Goal: Task Accomplishment & Management: Use online tool/utility

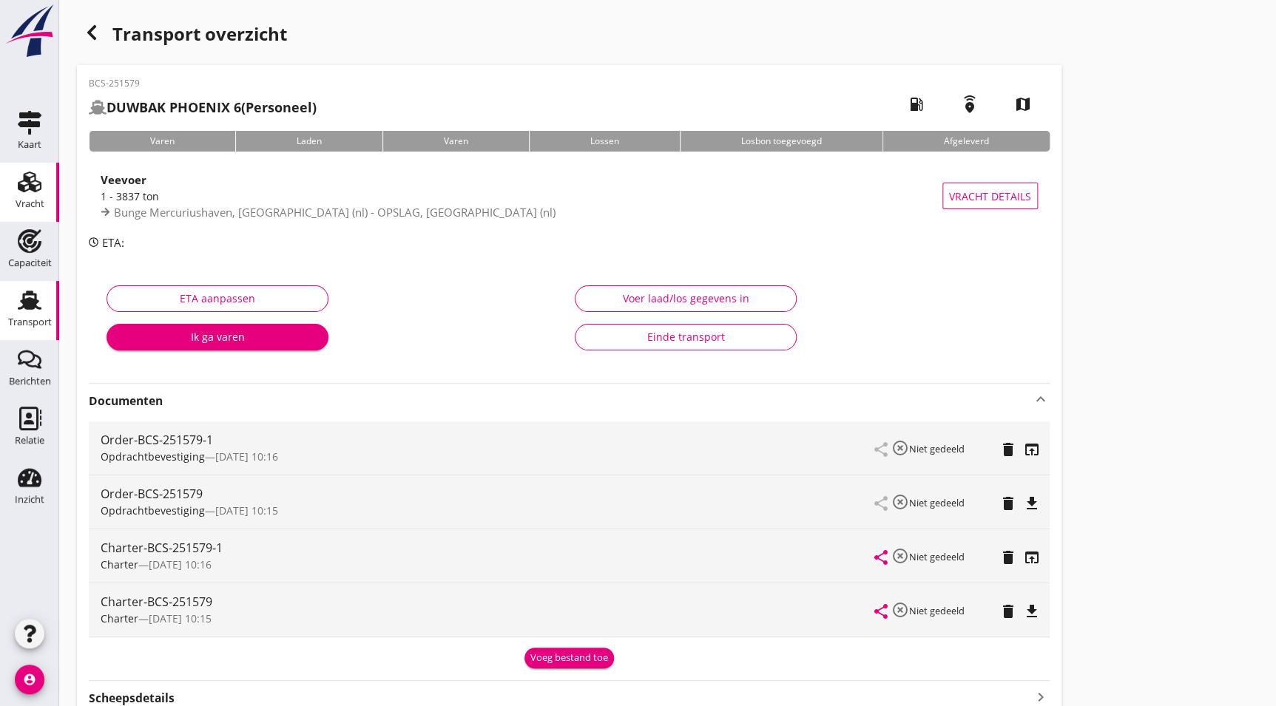
click at [41, 200] on div "Vracht" at bounding box center [30, 204] width 29 height 10
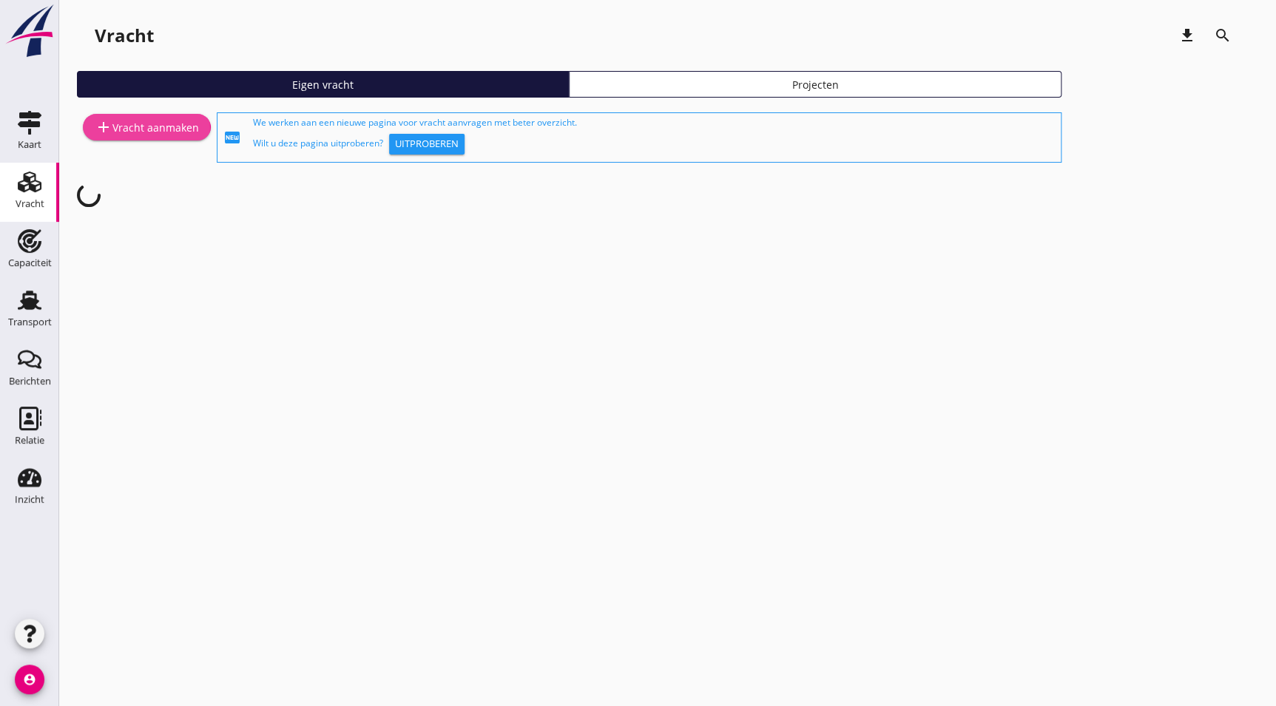
click at [104, 123] on icon "add" at bounding box center [104, 127] width 18 height 18
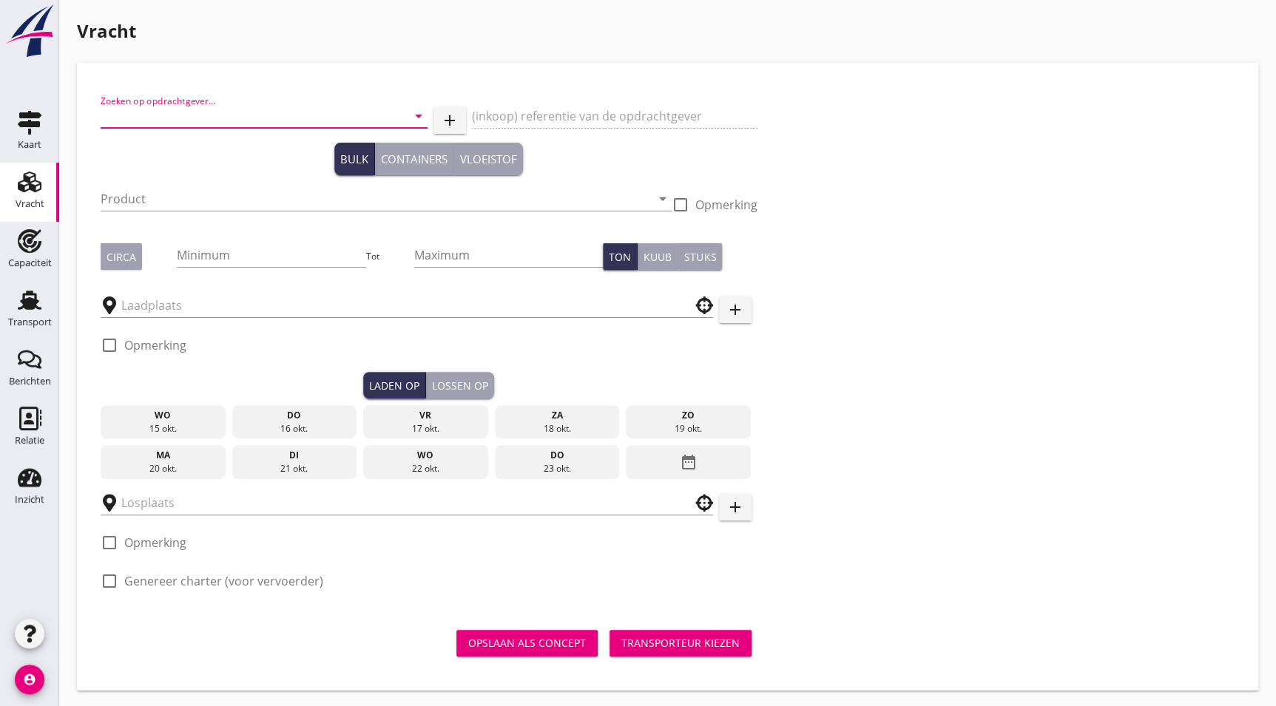
click at [187, 122] on input "Zoeken op opdrachtgever..." at bounding box center [243, 116] width 285 height 24
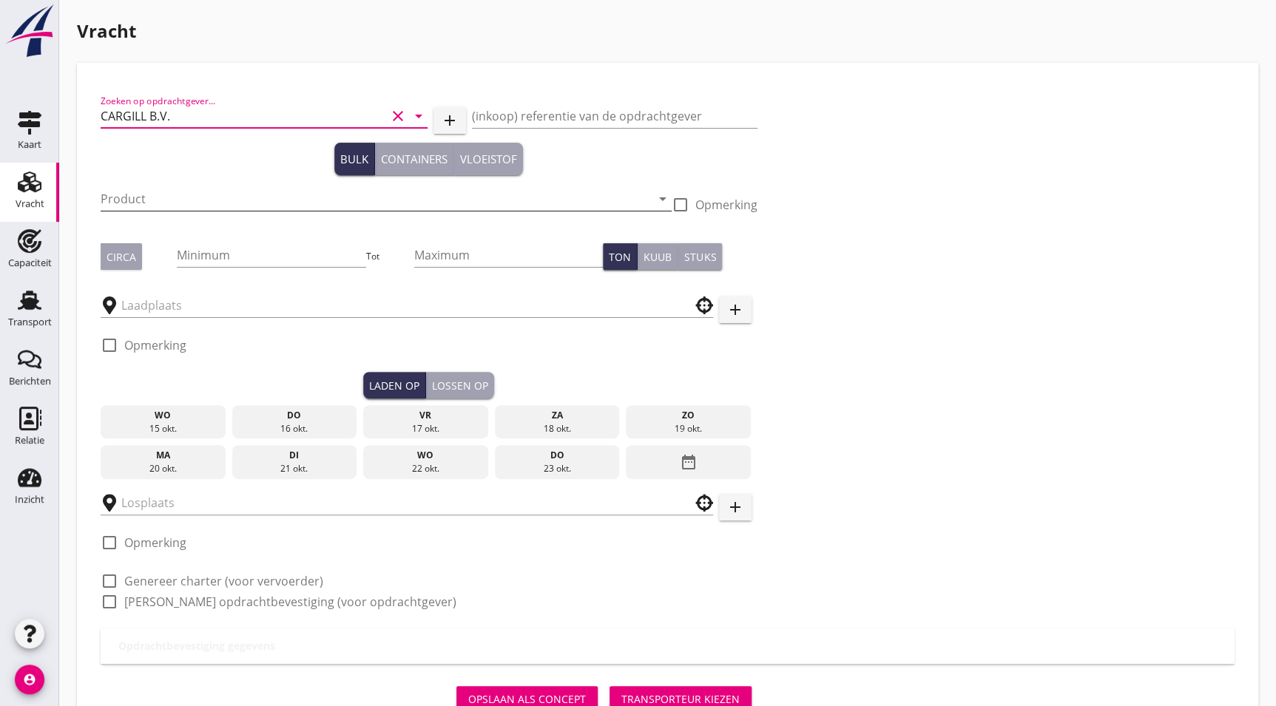
type input "CARGILL B.V."
click at [195, 206] on input "Product" at bounding box center [376, 199] width 550 height 24
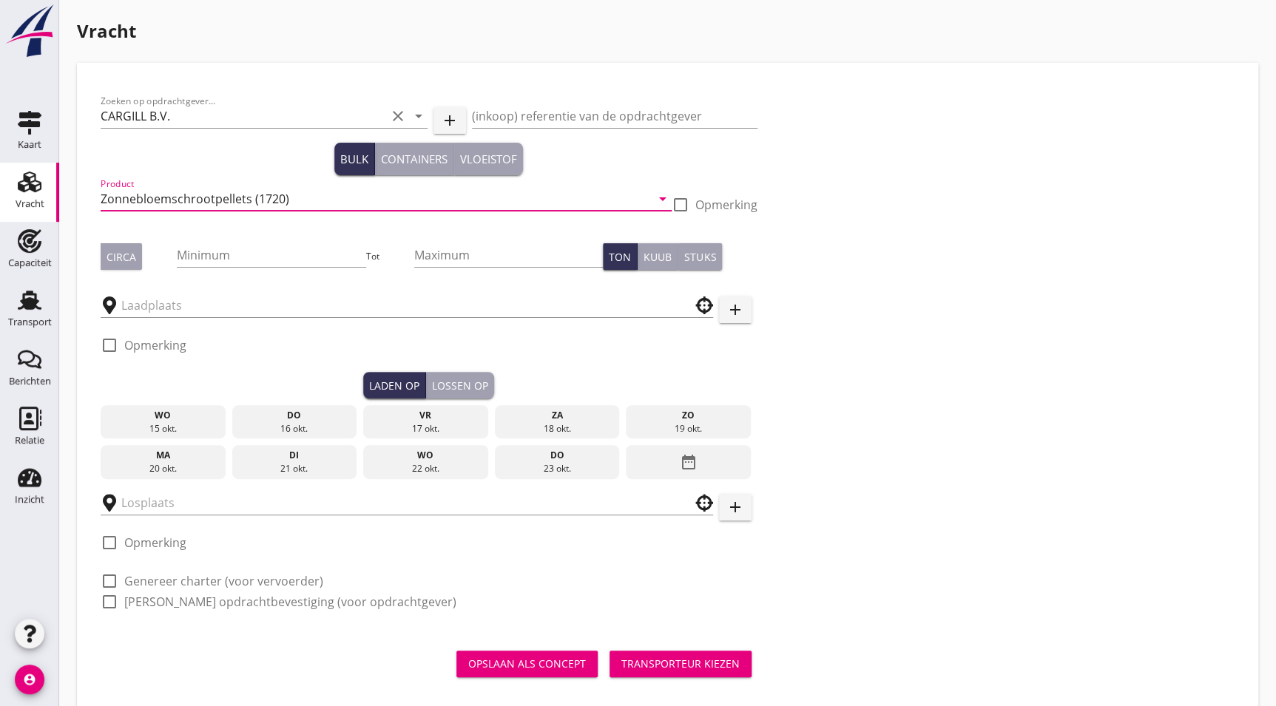
type input "Zonnebloemschrootpellets (1720)"
click at [285, 259] on input "Minimum" at bounding box center [271, 255] width 189 height 24
click at [229, 257] on input "Minimum" at bounding box center [271, 255] width 189 height 24
type input "1462"
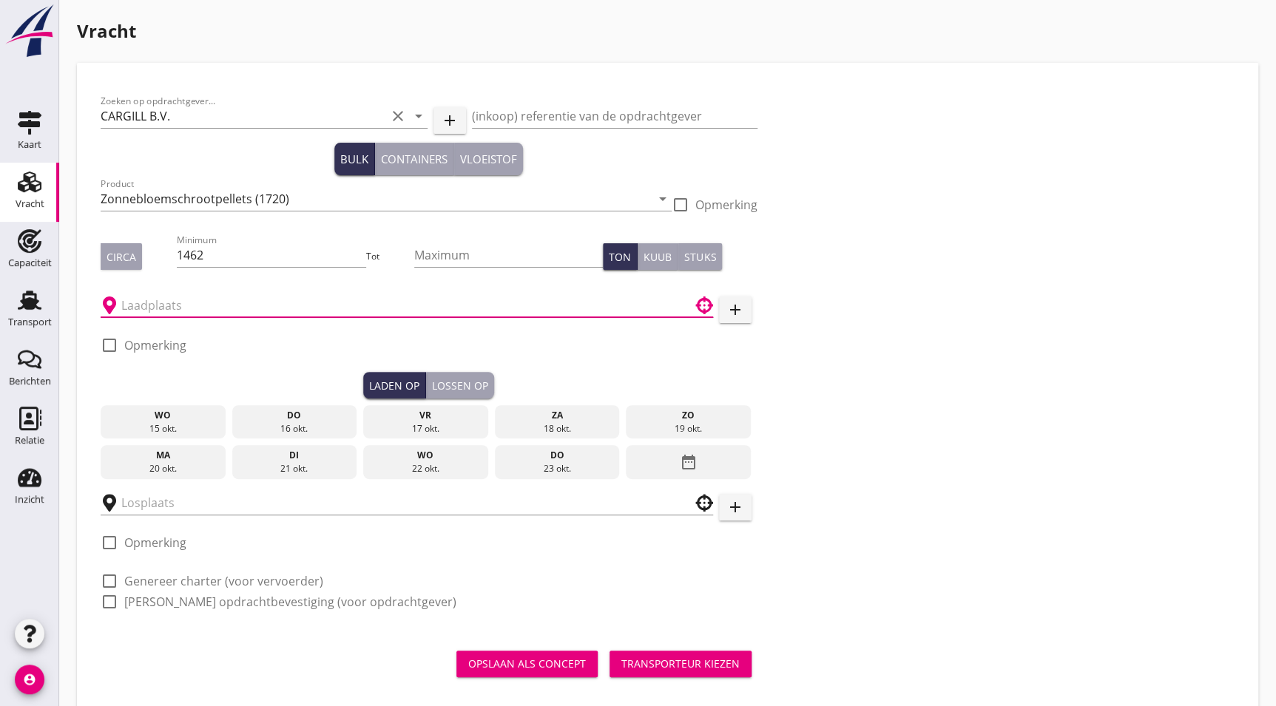
click at [243, 301] on input "text" at bounding box center [396, 306] width 550 height 24
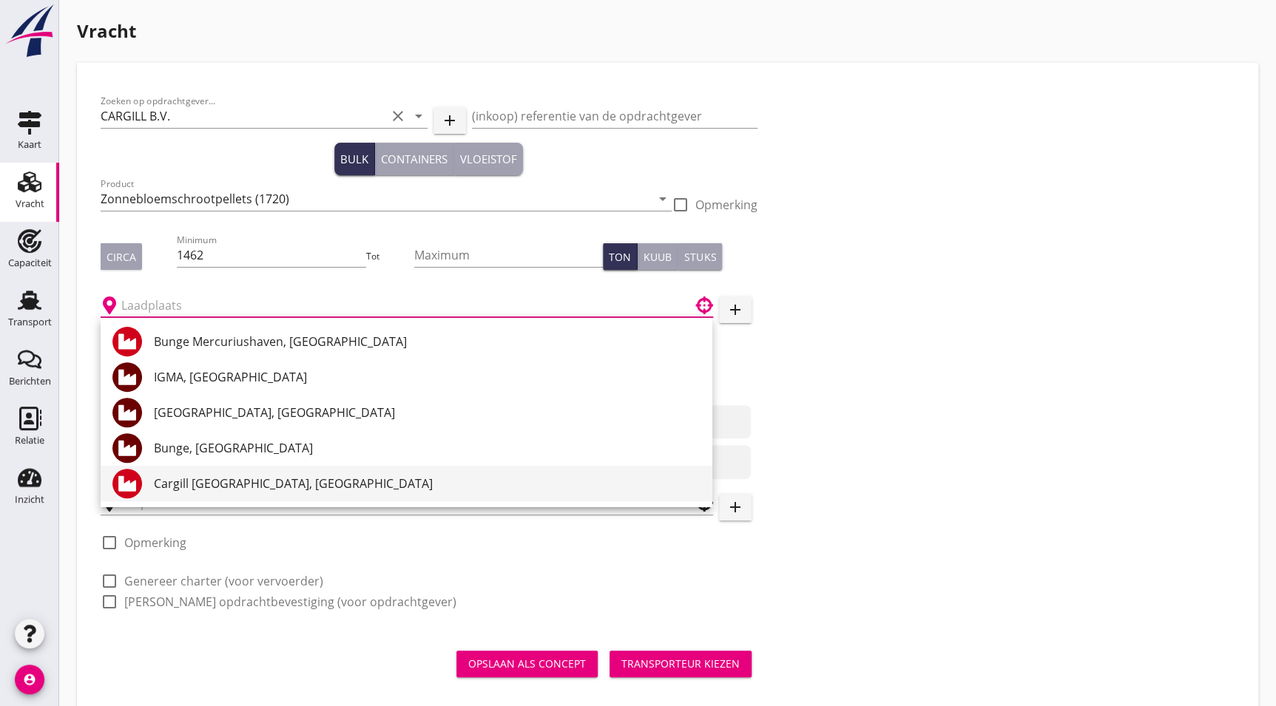
click at [263, 483] on div "Cargill [GEOGRAPHIC_DATA], [GEOGRAPHIC_DATA]" at bounding box center [427, 484] width 547 height 18
type input "Cargill [GEOGRAPHIC_DATA], [GEOGRAPHIC_DATA]"
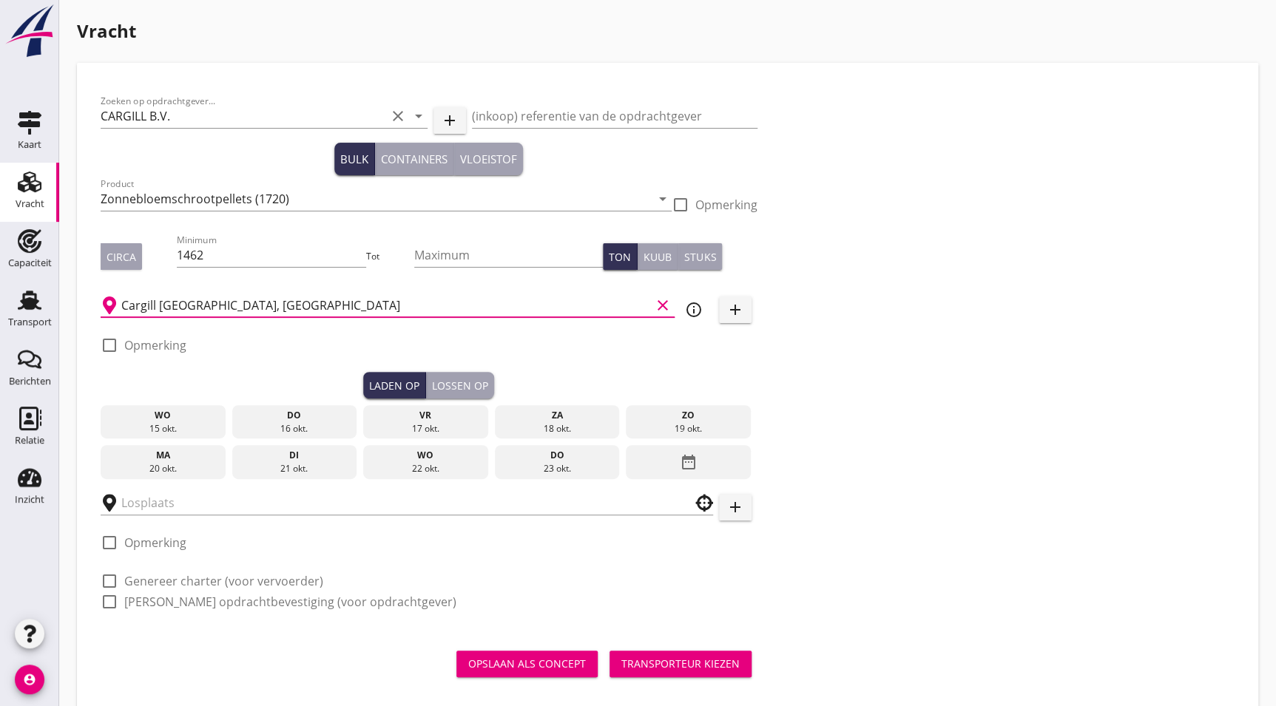
click at [572, 423] on div "18 okt." at bounding box center [557, 428] width 118 height 13
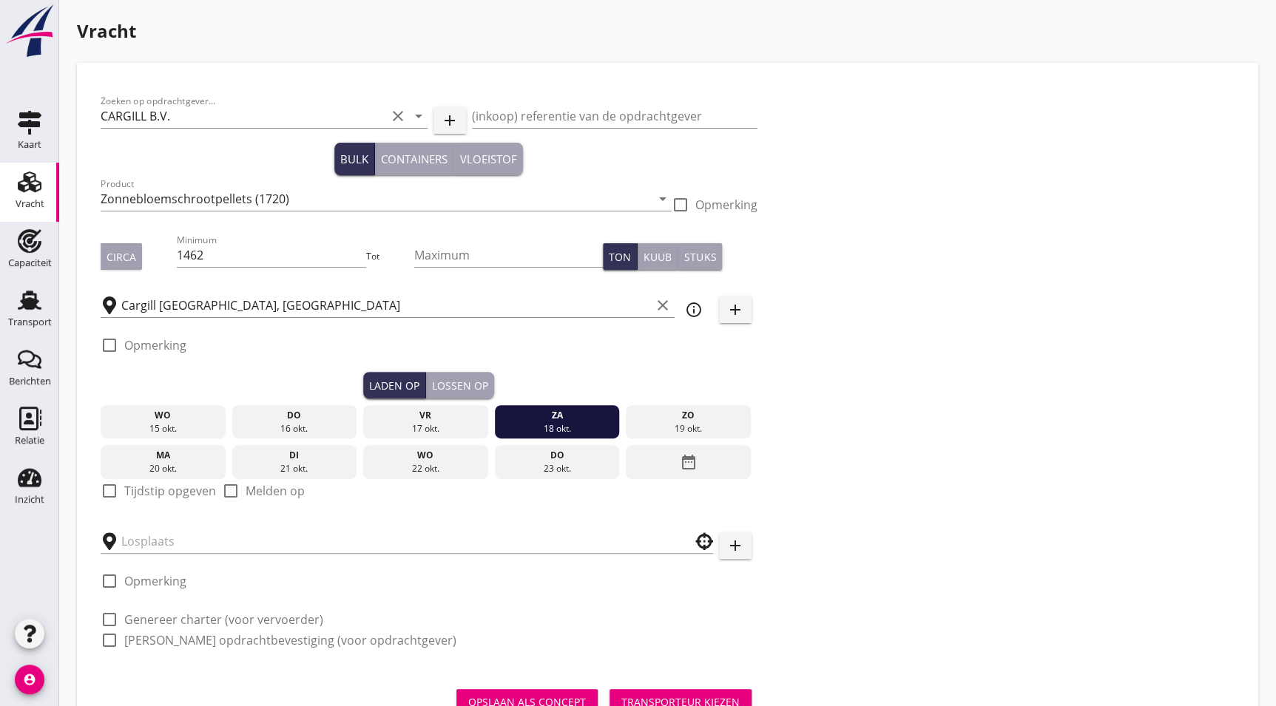
click at [143, 490] on label "Tijdstip opgeven" at bounding box center [170, 491] width 92 height 15
checkbox input "true"
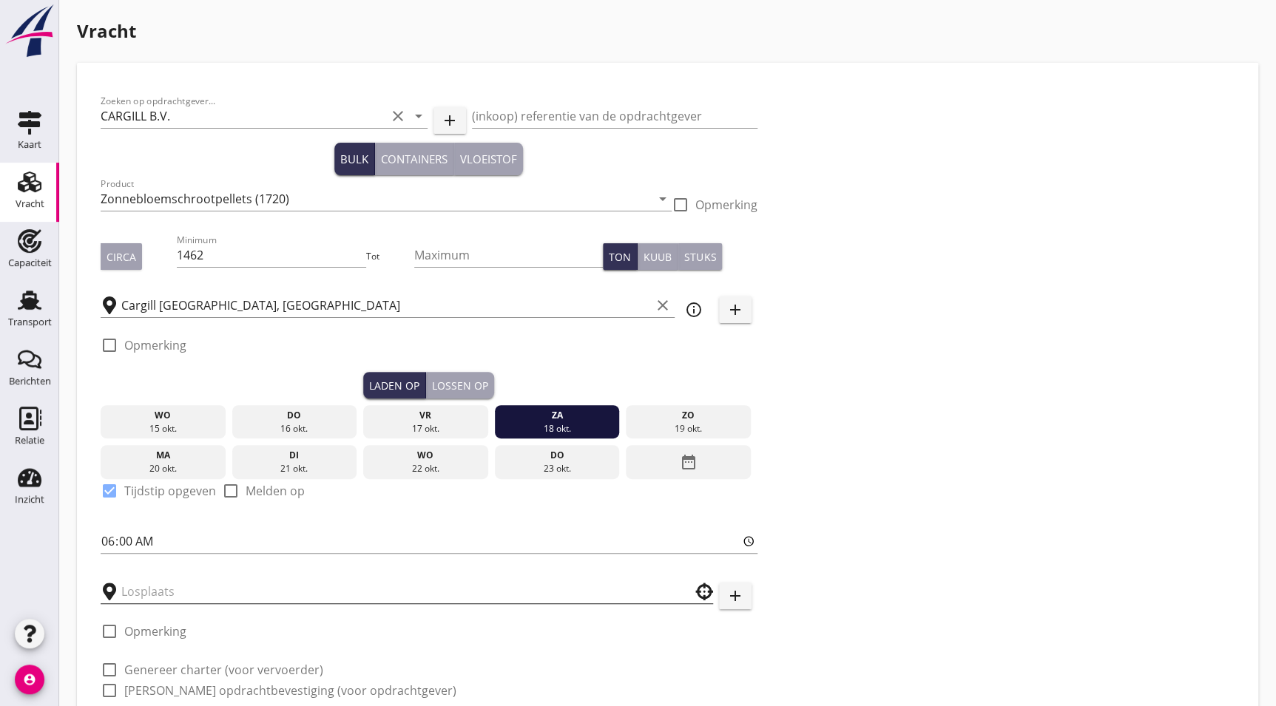
click at [168, 592] on input "text" at bounding box center [396, 592] width 550 height 24
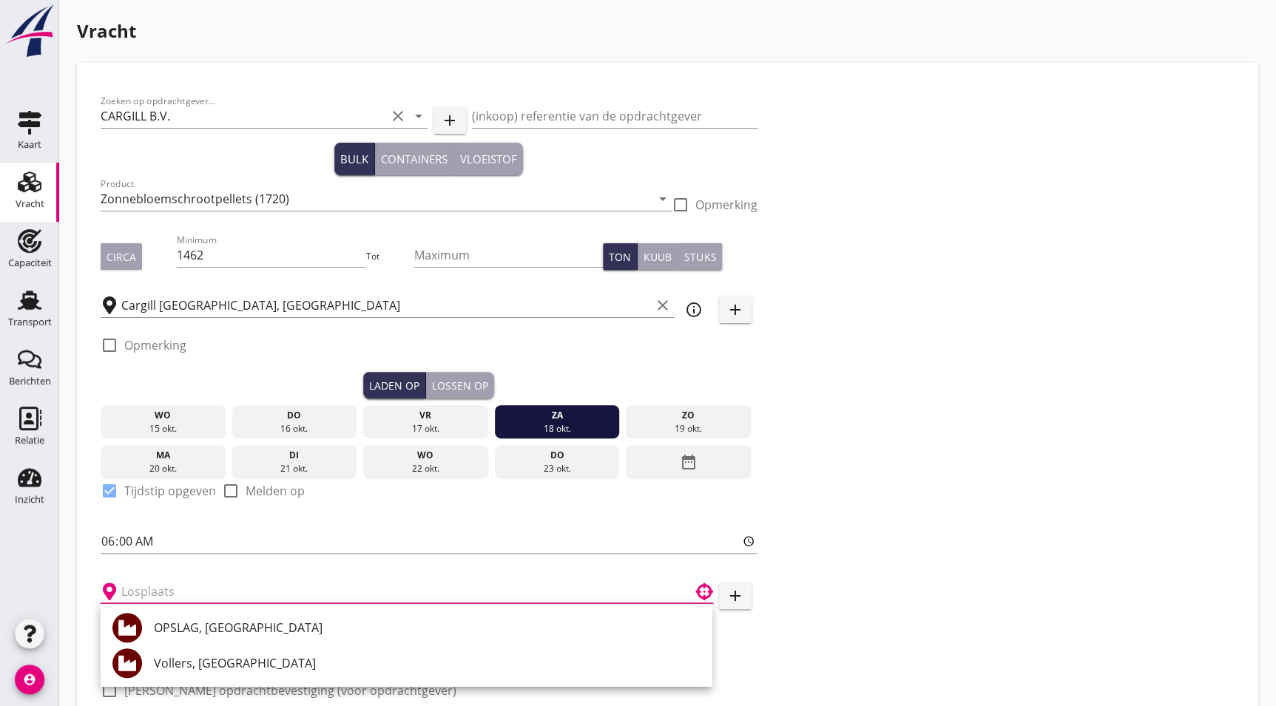
click at [254, 629] on div "OPSLAG, [GEOGRAPHIC_DATA]" at bounding box center [427, 628] width 547 height 18
type input "OPSLAG, [GEOGRAPHIC_DATA]"
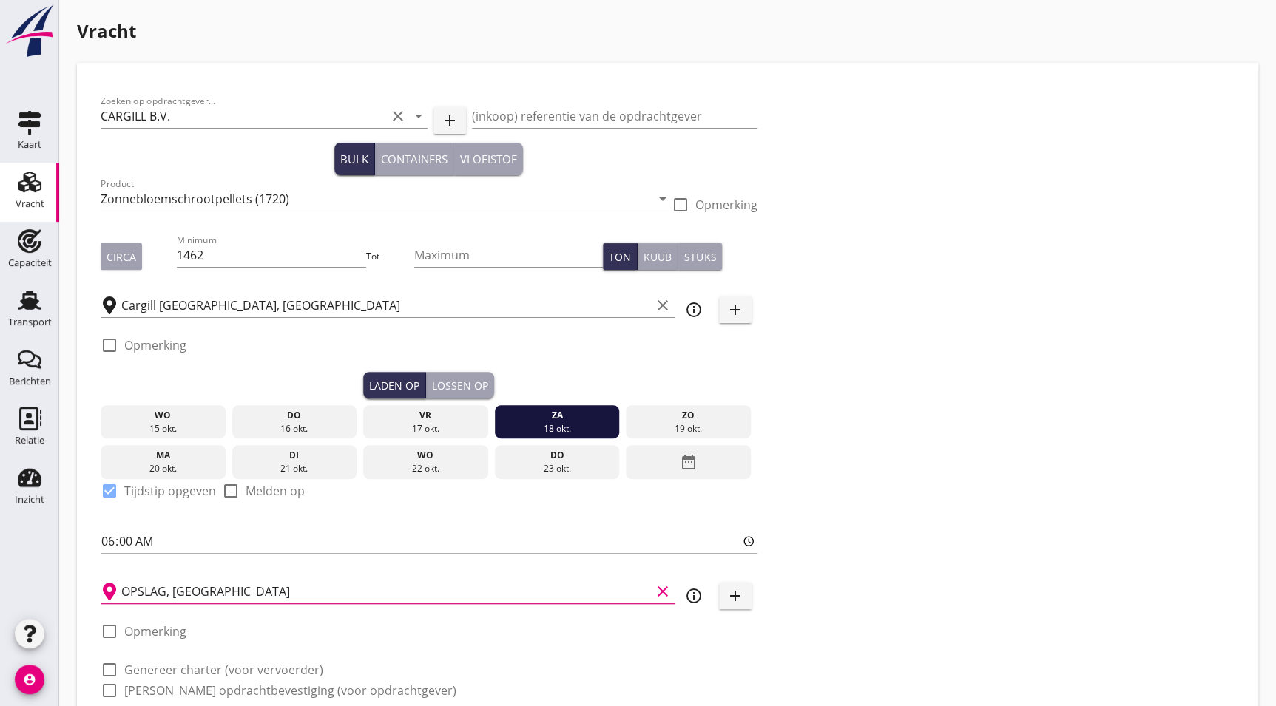
drag, startPoint x: 837, startPoint y: 574, endPoint x: 837, endPoint y: 582, distance: 8.1
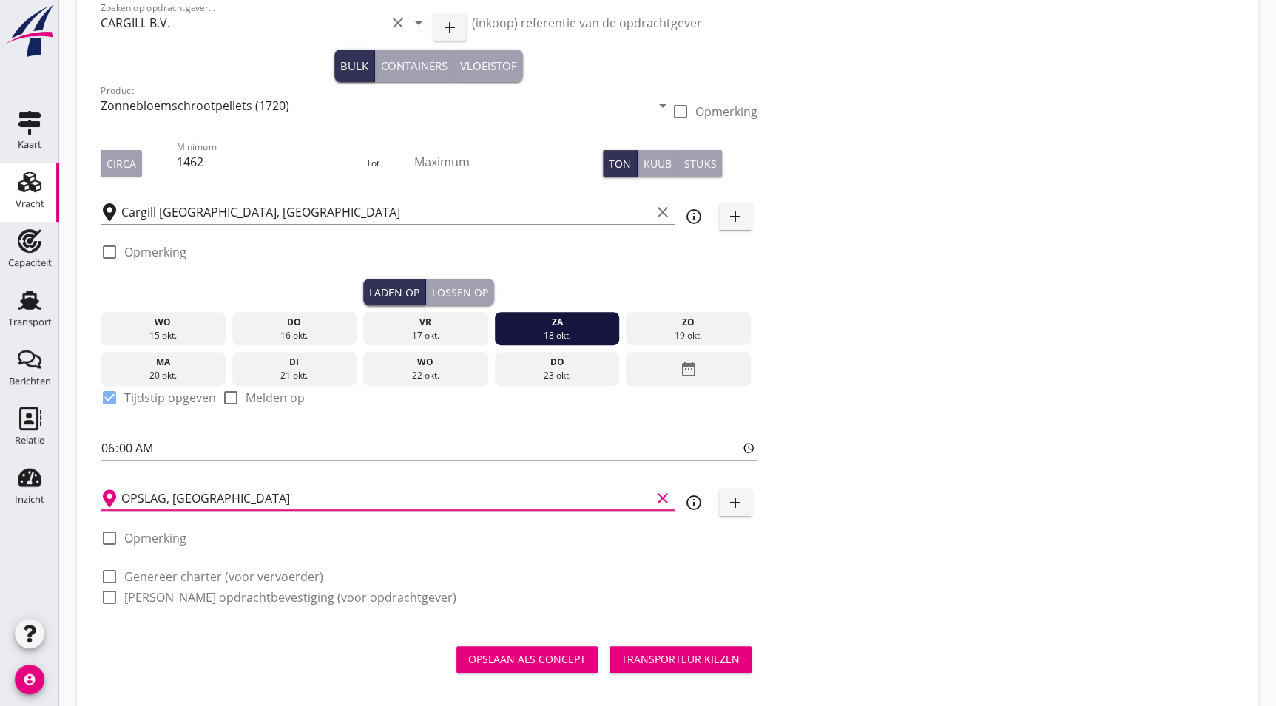
scroll to position [111, 0]
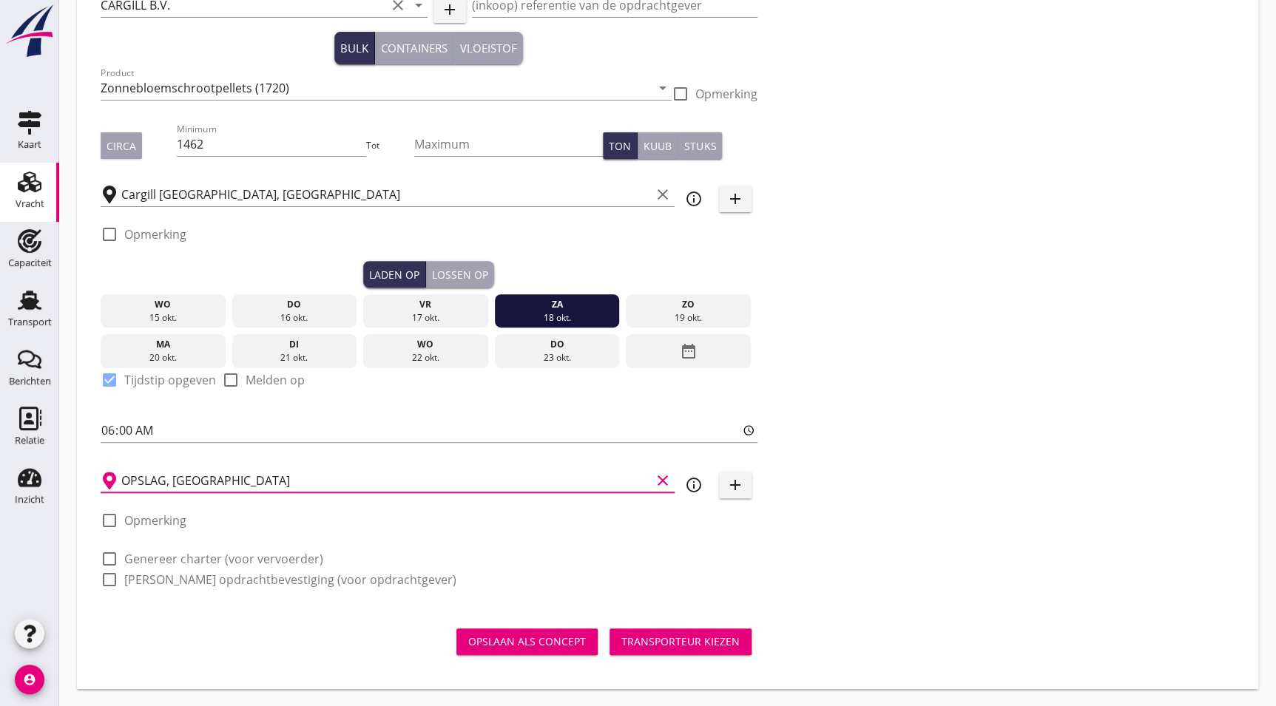
click at [189, 555] on label "Genereer charter (voor vervoerder)" at bounding box center [223, 559] width 199 height 15
click at [183, 576] on label "[PERSON_NAME] opdrachtbevestiging (voor opdrachtgever)" at bounding box center [290, 579] width 332 height 15
checkbox input "true"
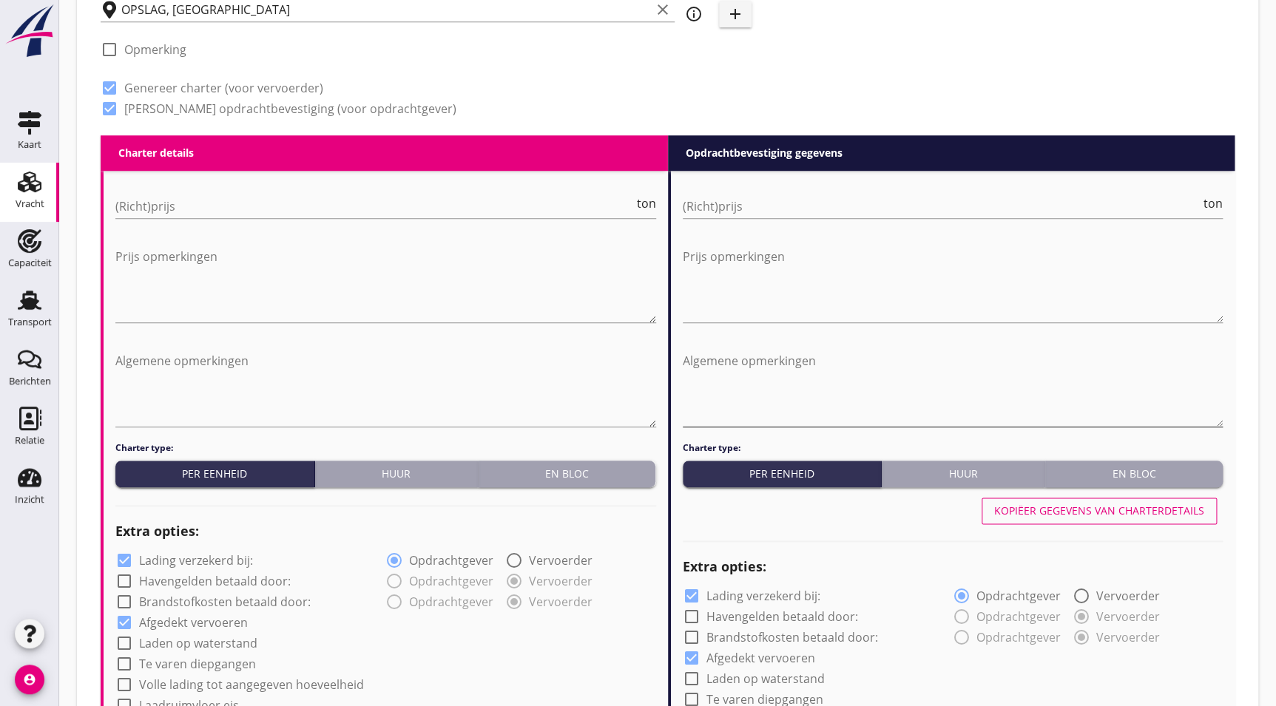
scroll to position [572, 0]
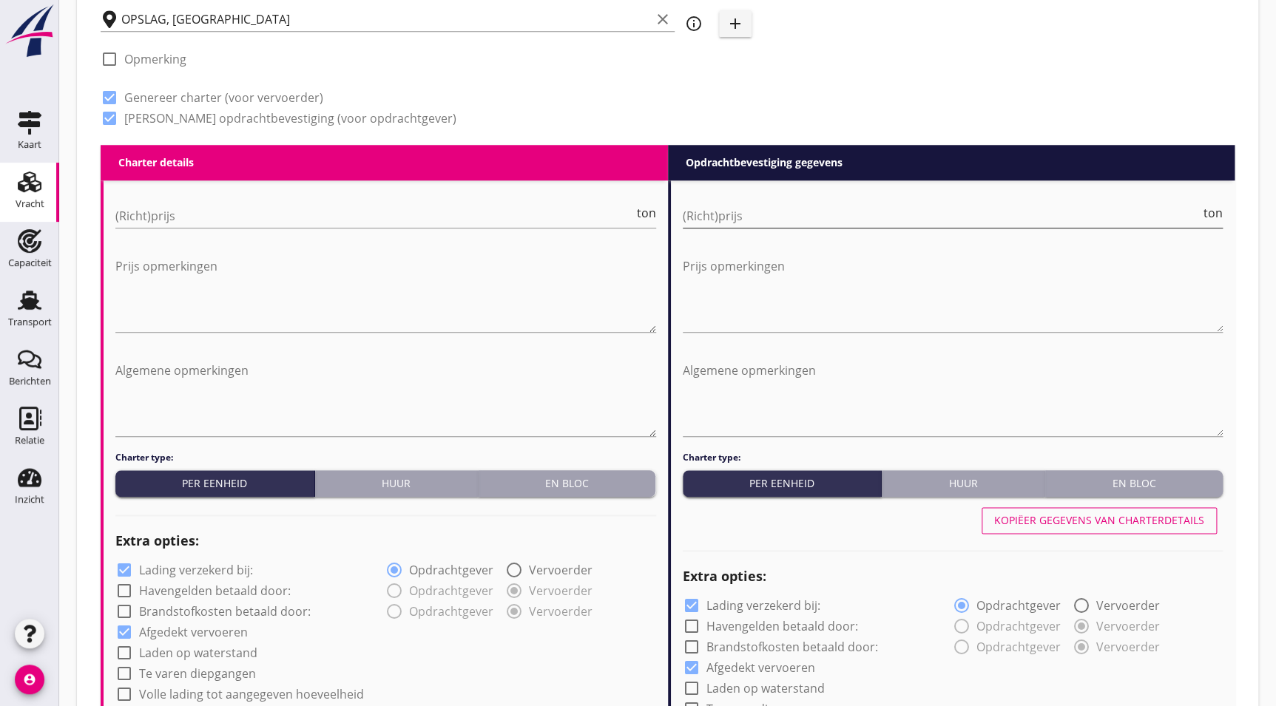
click at [746, 214] on input "(Richt)prijs" at bounding box center [942, 216] width 518 height 24
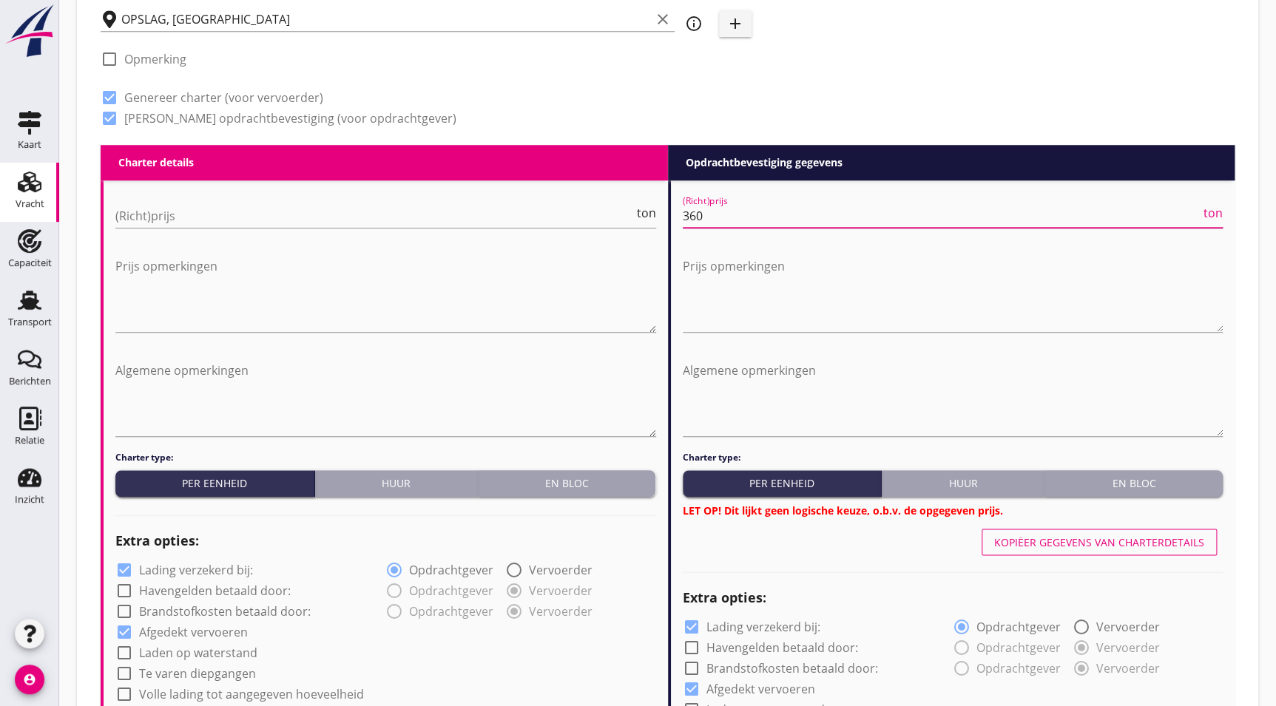
type input "360"
click at [440, 480] on div "Huur" at bounding box center [396, 484] width 151 height 16
radio input "true"
radio input "false"
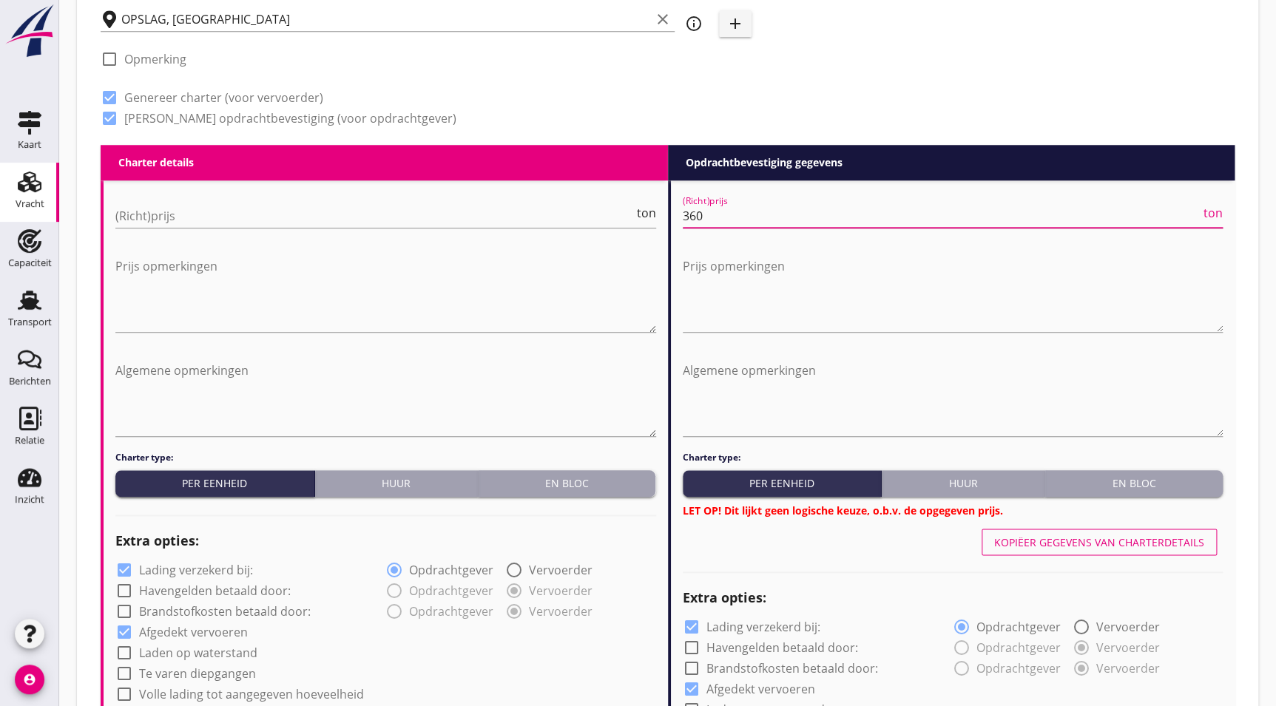
radio input "true"
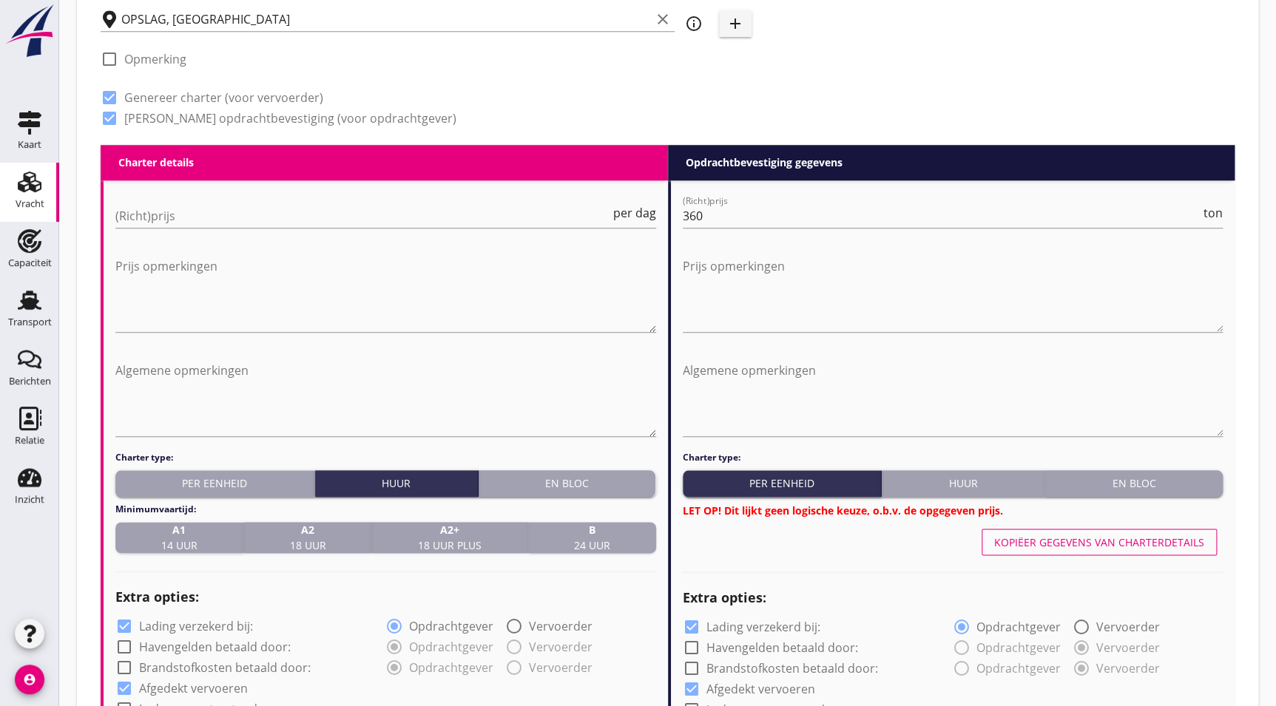
click at [621, 531] on div "B 24 uur" at bounding box center [592, 537] width 116 height 31
click at [987, 482] on div "Huur" at bounding box center [962, 484] width 151 height 16
radio input "true"
radio input "false"
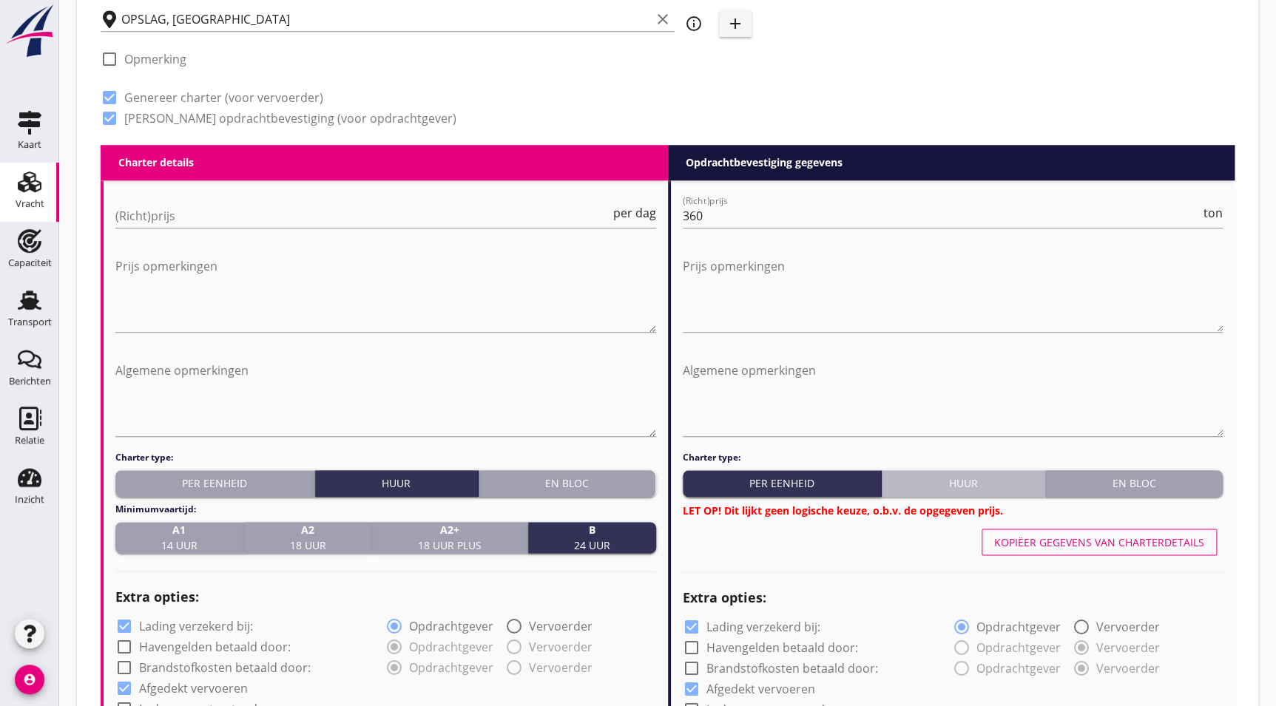
radio input "true"
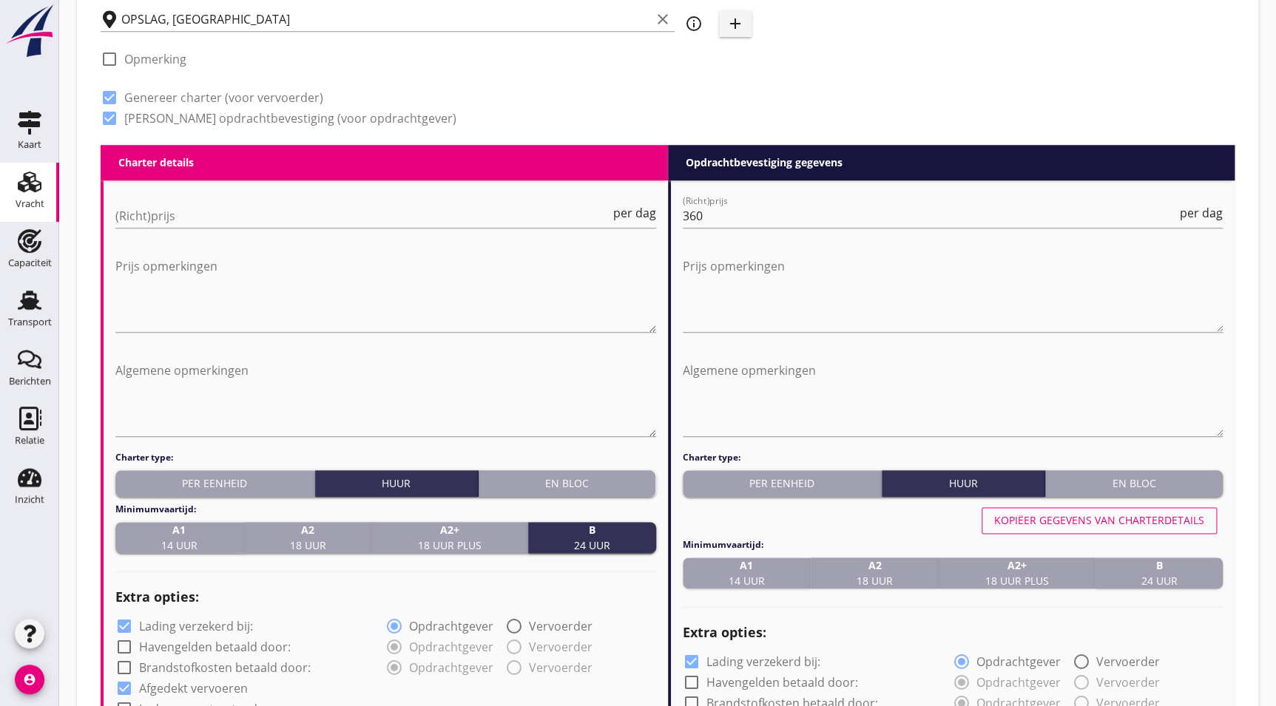
click at [1169, 570] on strong "B" at bounding box center [1158, 566] width 36 height 16
click at [257, 200] on div "(Richt)prijs per dag" at bounding box center [385, 218] width 541 height 47
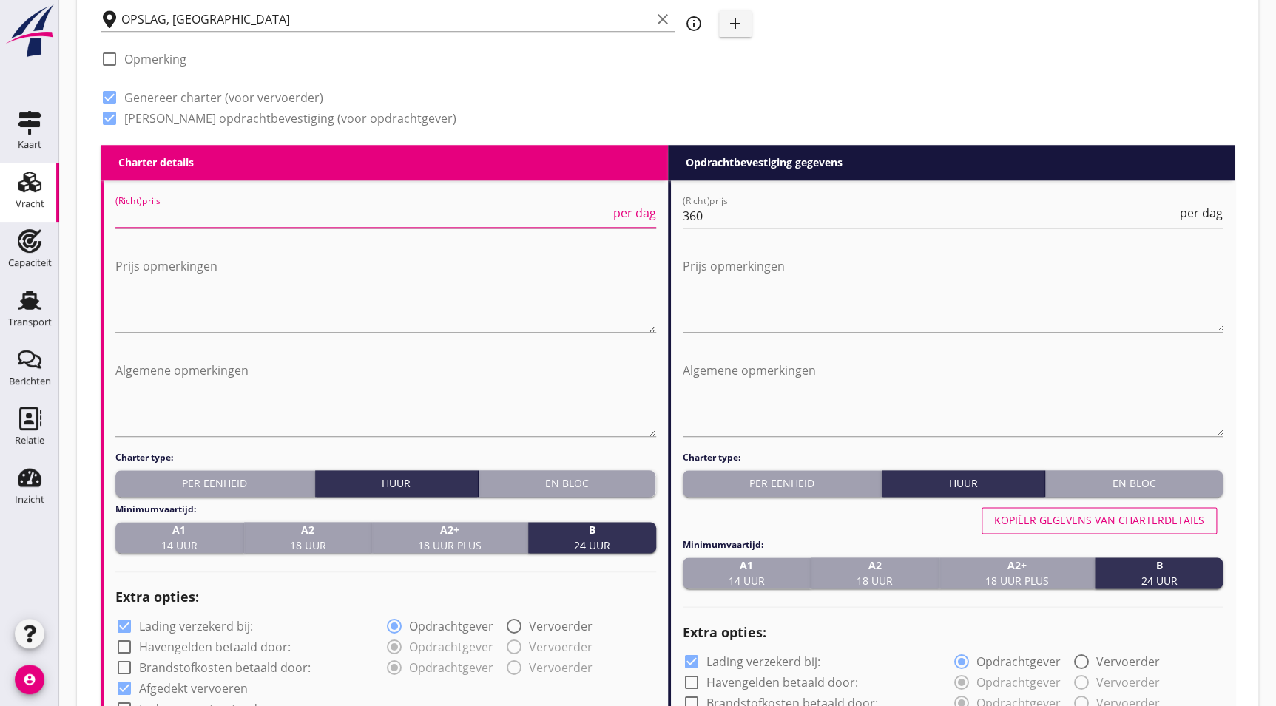
click at [274, 219] on input "(Richt)prijs" at bounding box center [362, 216] width 495 height 24
click at [272, 219] on input "(Richt)prijs" at bounding box center [362, 216] width 495 height 24
type input "305"
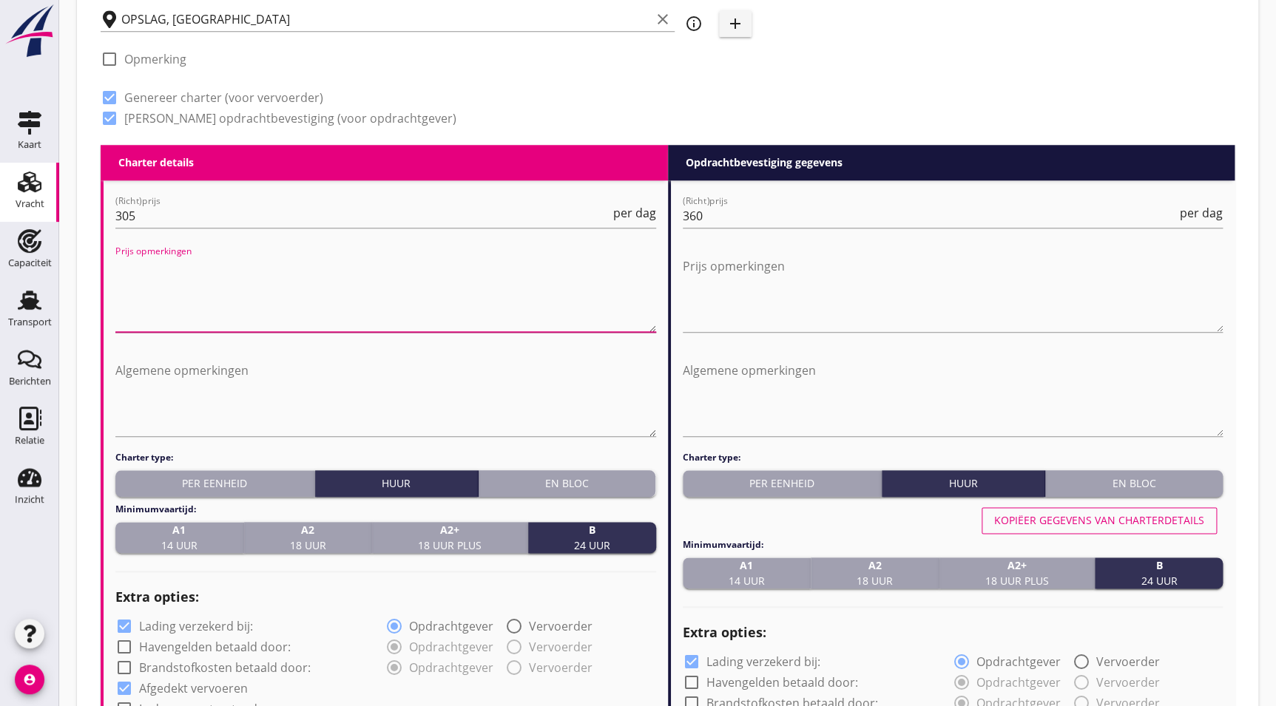
click at [254, 310] on textarea "Prijs opmerkingen" at bounding box center [385, 293] width 541 height 78
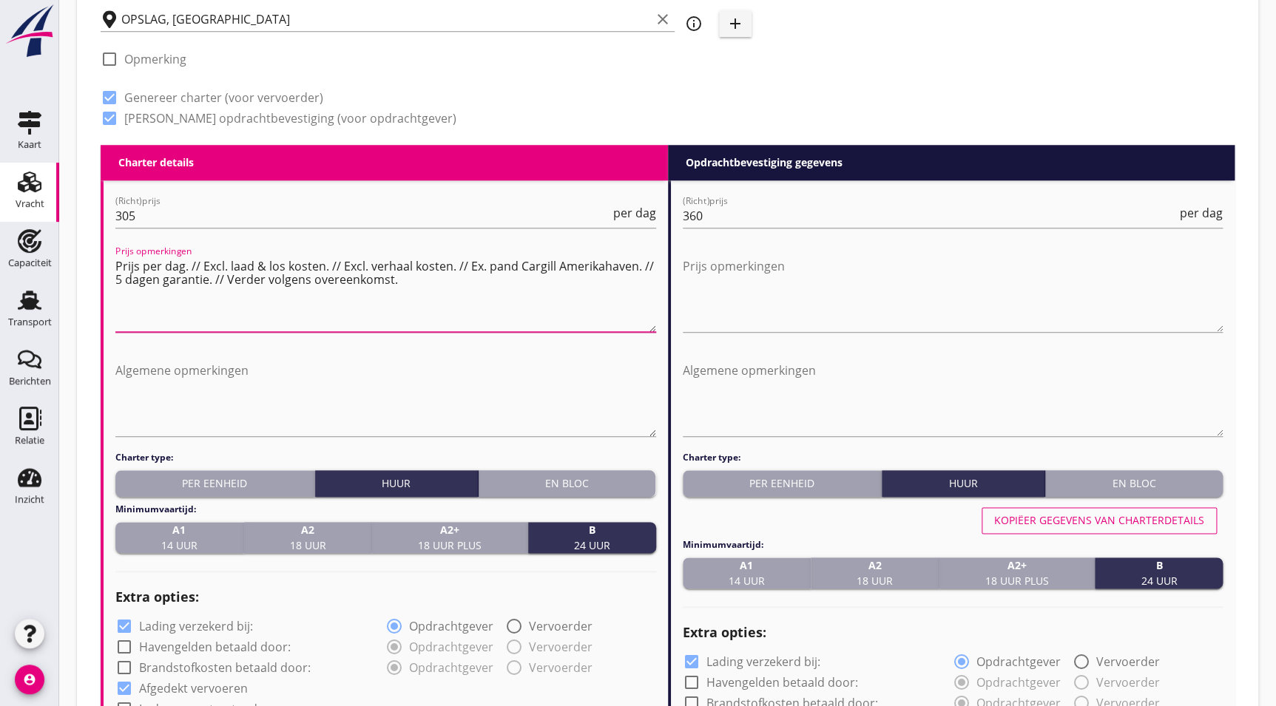
drag, startPoint x: 459, startPoint y: 284, endPoint x: 73, endPoint y: 223, distance: 390.9
click at [73, 223] on div "Vracht [PERSON_NAME] op opdrachtgever... CARGILL B.V. clear arrow_drop_down add…" at bounding box center [667, 595] width 1217 height 2335
type textarea "Prijs per dag. // Excl. laad & los kosten. // Excl. verhaal kosten. // Ex. pand…"
drag, startPoint x: 165, startPoint y: 378, endPoint x: 595, endPoint y: 368, distance: 429.8
click at [166, 378] on textarea "Algemene opmerkingen" at bounding box center [385, 398] width 541 height 78
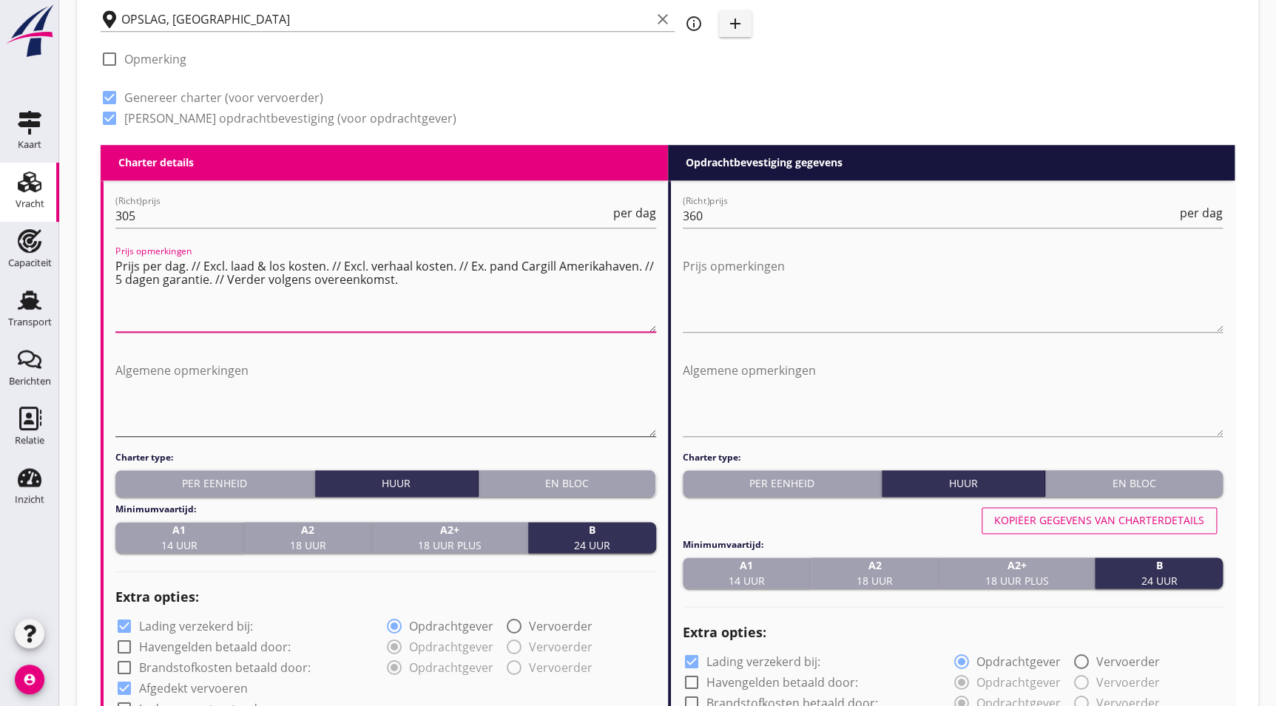
paste textarea "Prijs per dag. // Excl. laad & los kosten. // Excl. verhaal kosten. // Ex. pand…"
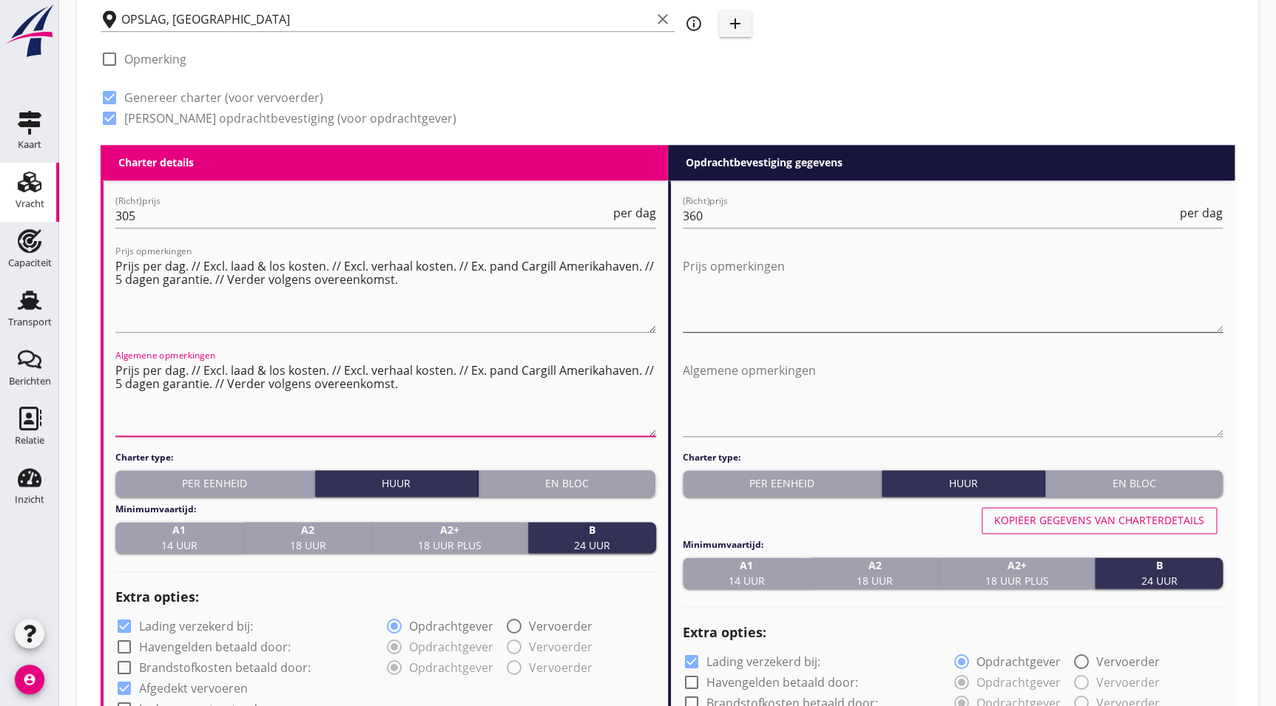
type textarea "Prijs per dag. // Excl. laad & los kosten. // Excl. verhaal kosten. // Ex. pand…"
click at [882, 303] on textarea "Prijs opmerkingen" at bounding box center [953, 293] width 541 height 78
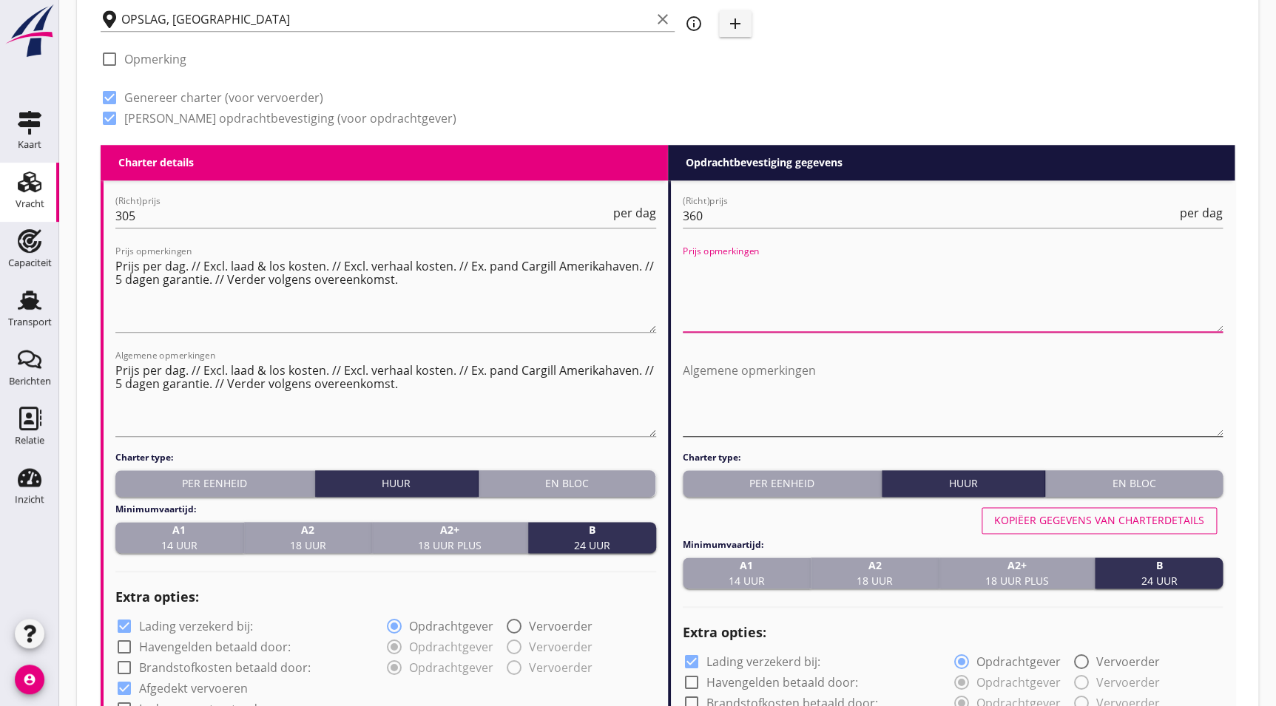
paste textarea "Prijs per dag. // Excl. laad & los kosten. // Excl. verhaal kosten. // Ex. pand…"
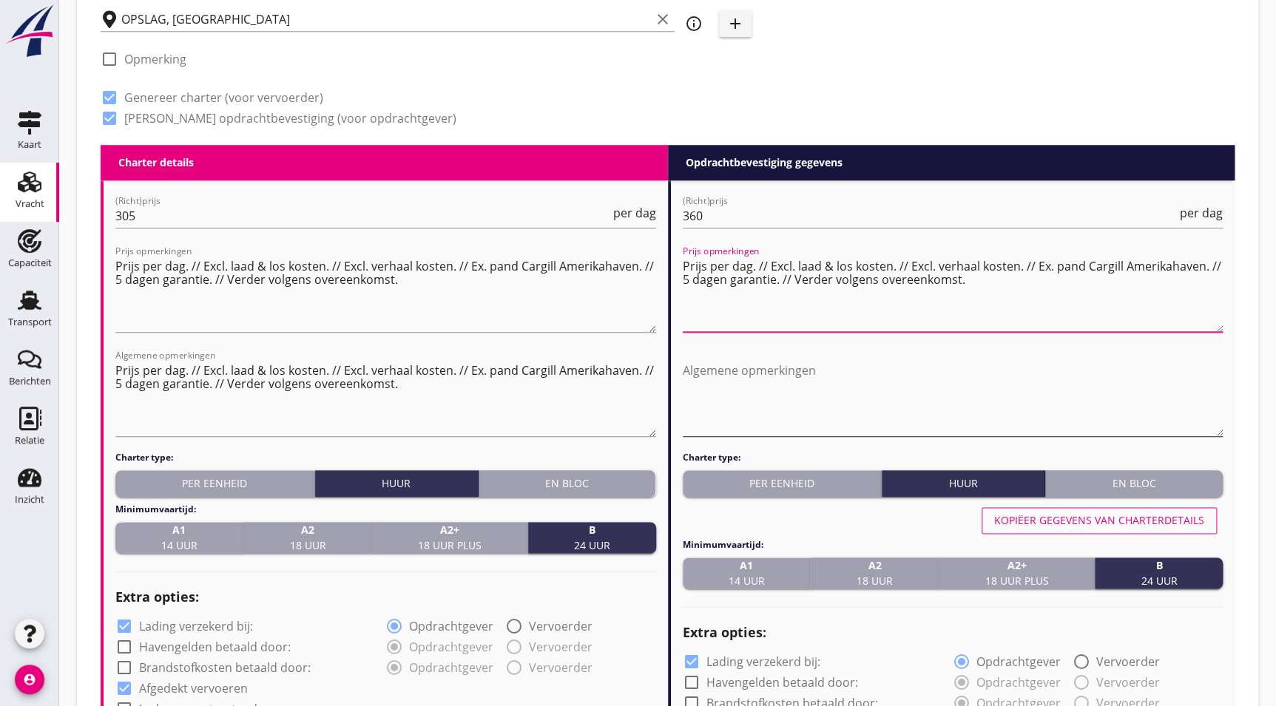
type textarea "Prijs per dag. // Excl. laad & los kosten. // Excl. verhaal kosten. // Ex. pand…"
click at [821, 399] on textarea "Algemene opmerkingen" at bounding box center [953, 398] width 541 height 78
paste textarea "Prijs per dag. // Excl. laad & los kosten. // Excl. verhaal kosten. // Ex. pand…"
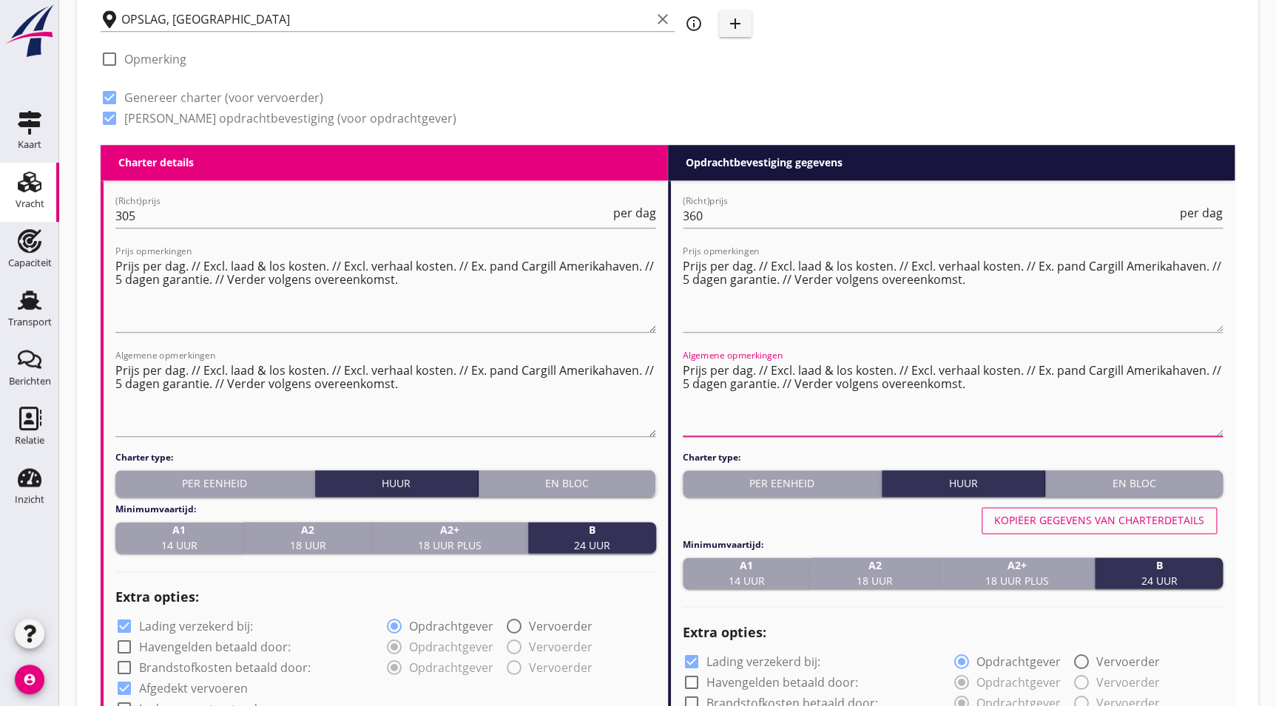
type textarea "Prijs per dag. // Excl. laad & los kosten. // Excl. verhaal kosten. // Ex. pand…"
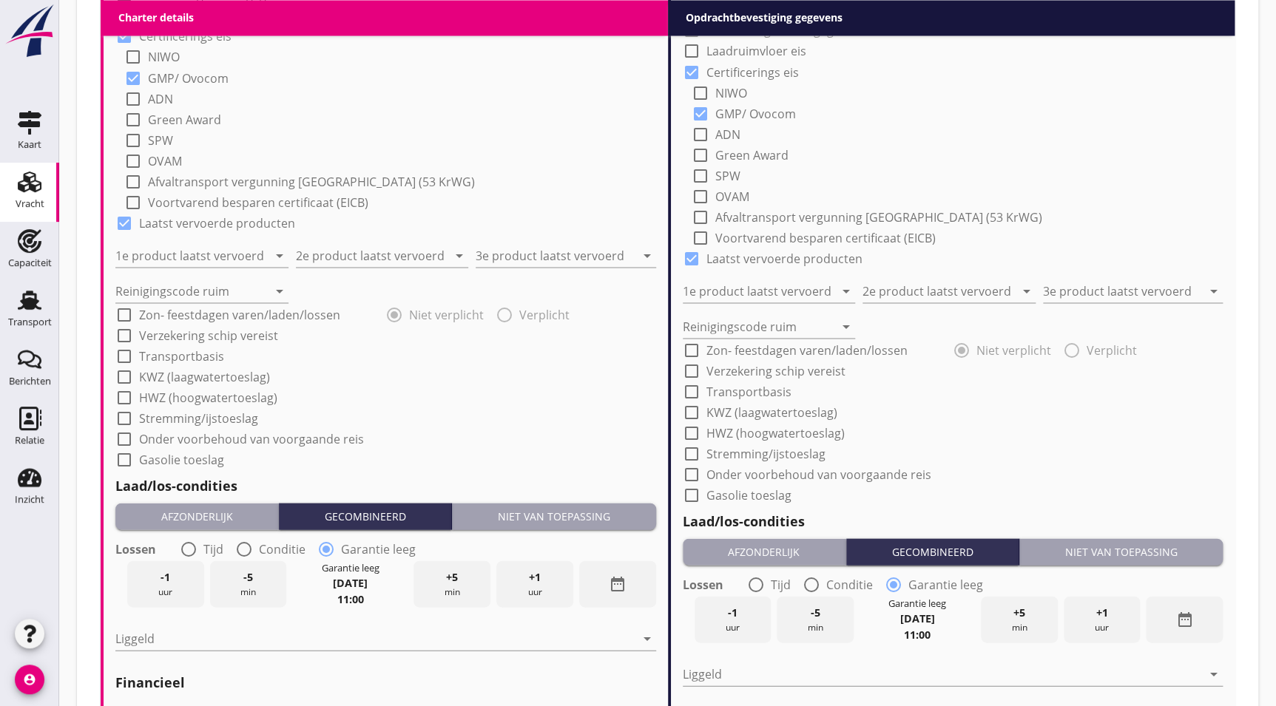
scroll to position [1316, 0]
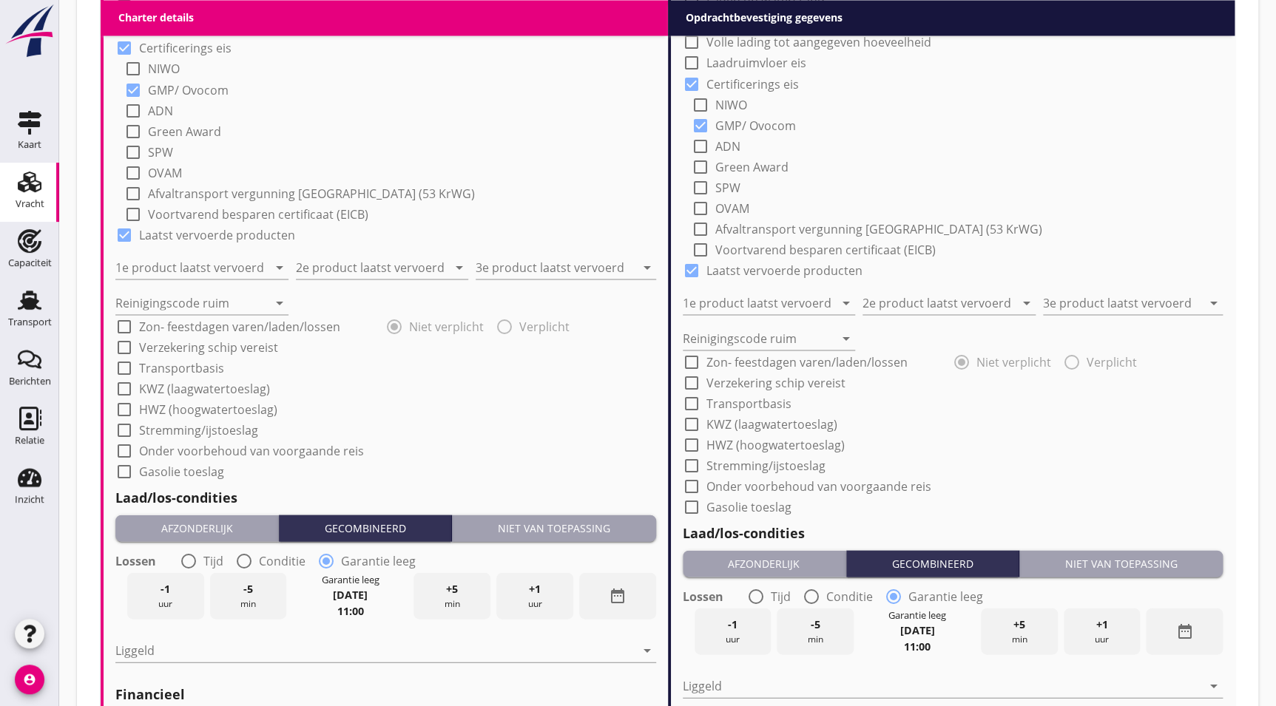
click at [552, 532] on div "Niet van toepassing" at bounding box center [554, 528] width 192 height 16
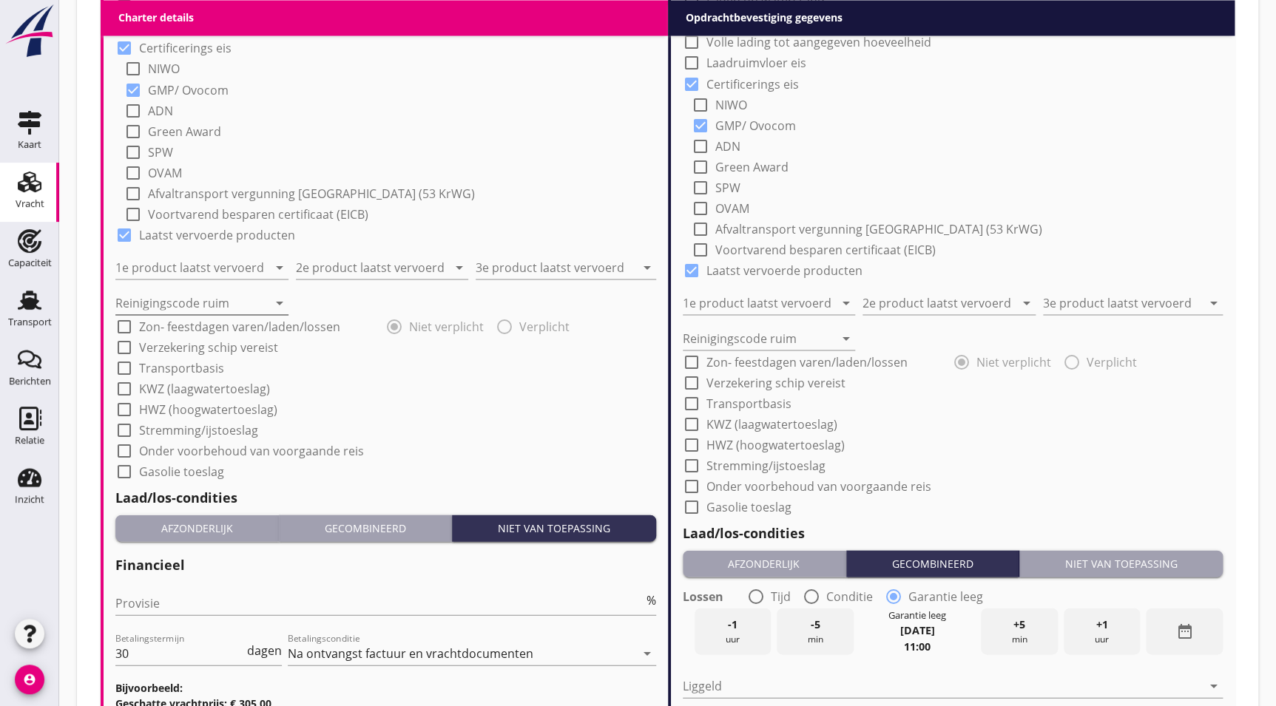
click at [268, 300] on div "arrow_drop_down" at bounding box center [278, 303] width 21 height 18
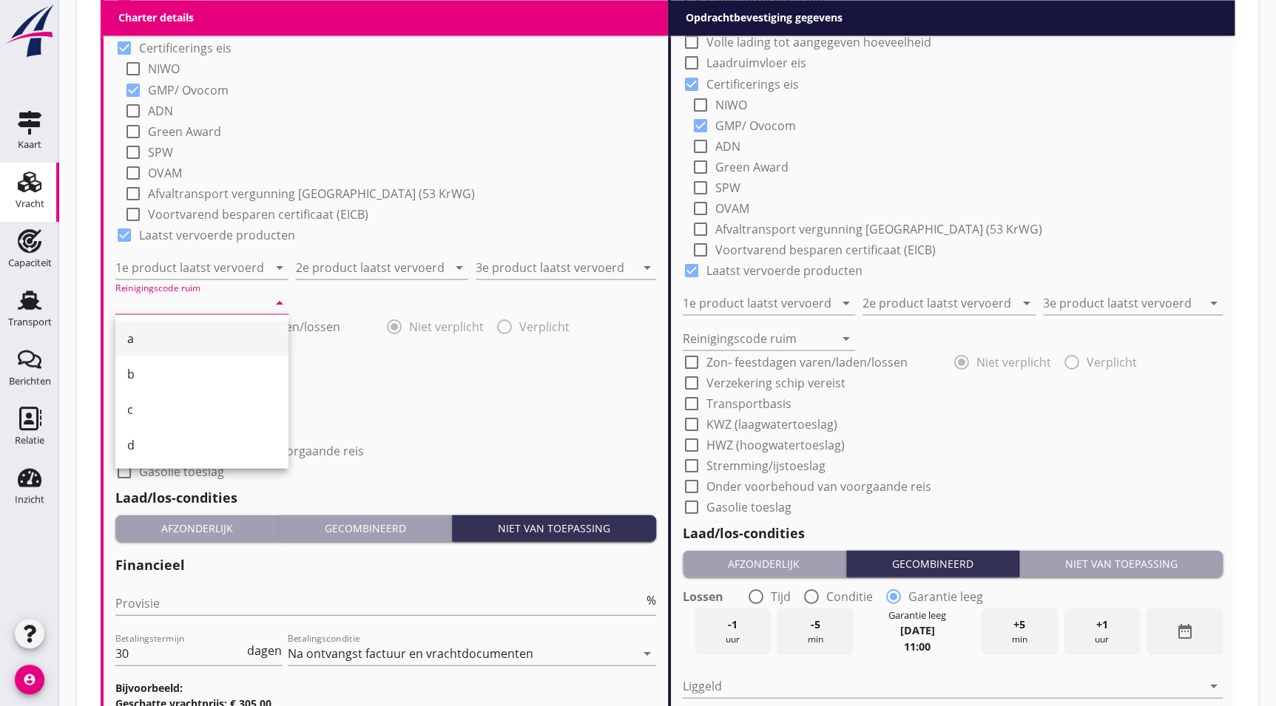
click at [132, 325] on div "a" at bounding box center [201, 337] width 149 height 35
type input "a"
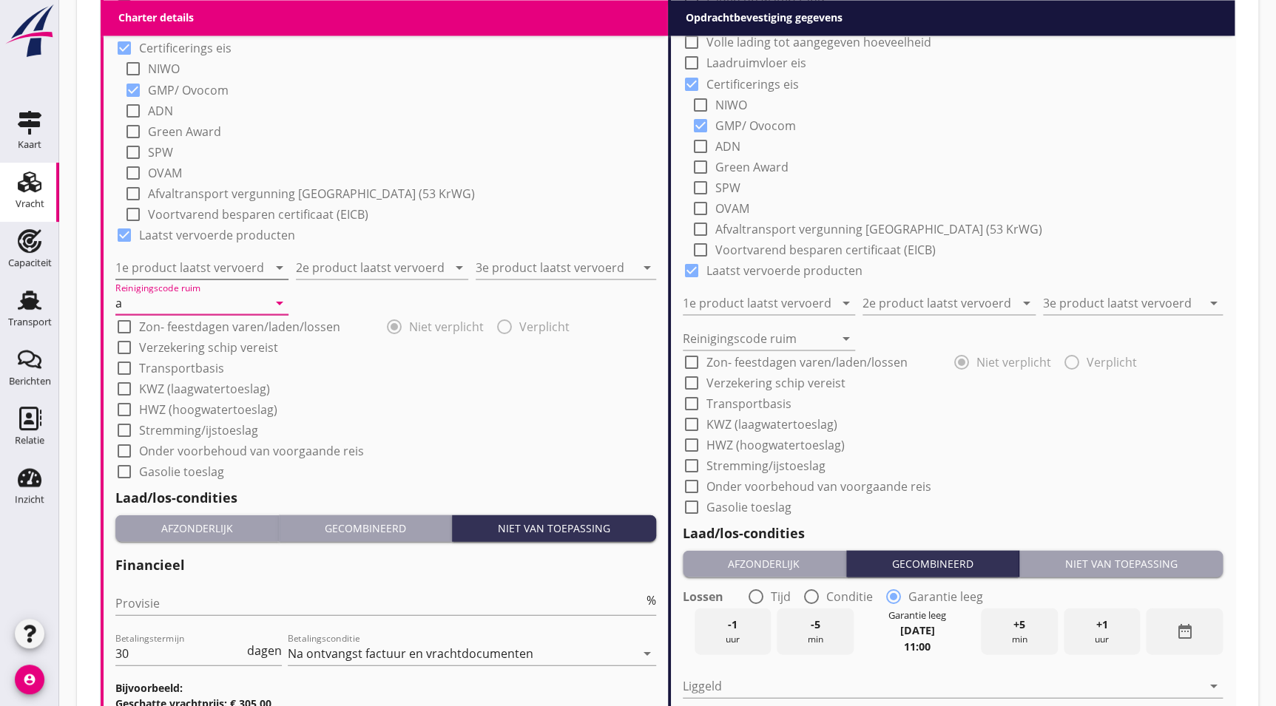
click at [170, 258] on input "1e product laatst vervoerd" at bounding box center [191, 267] width 152 height 24
type input "Sojabonen (1811)"
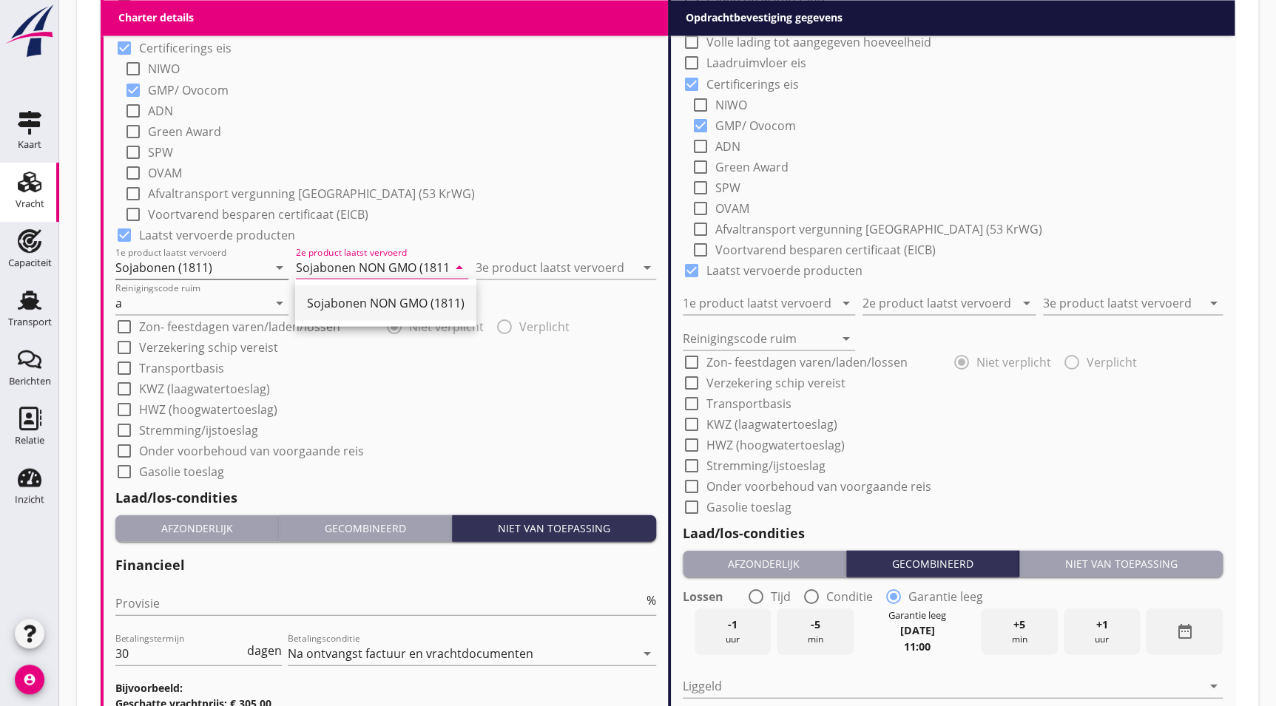
type input "Sojabonen NON GMO (1811)"
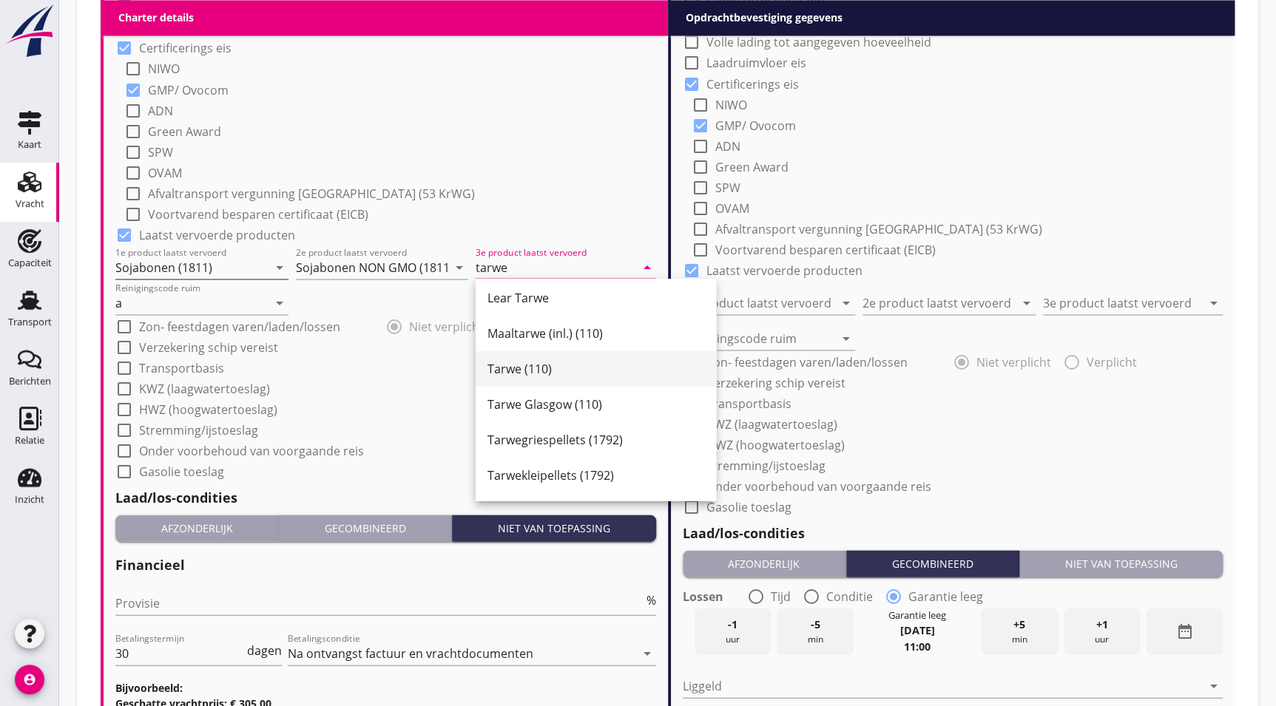
scroll to position [148, 0]
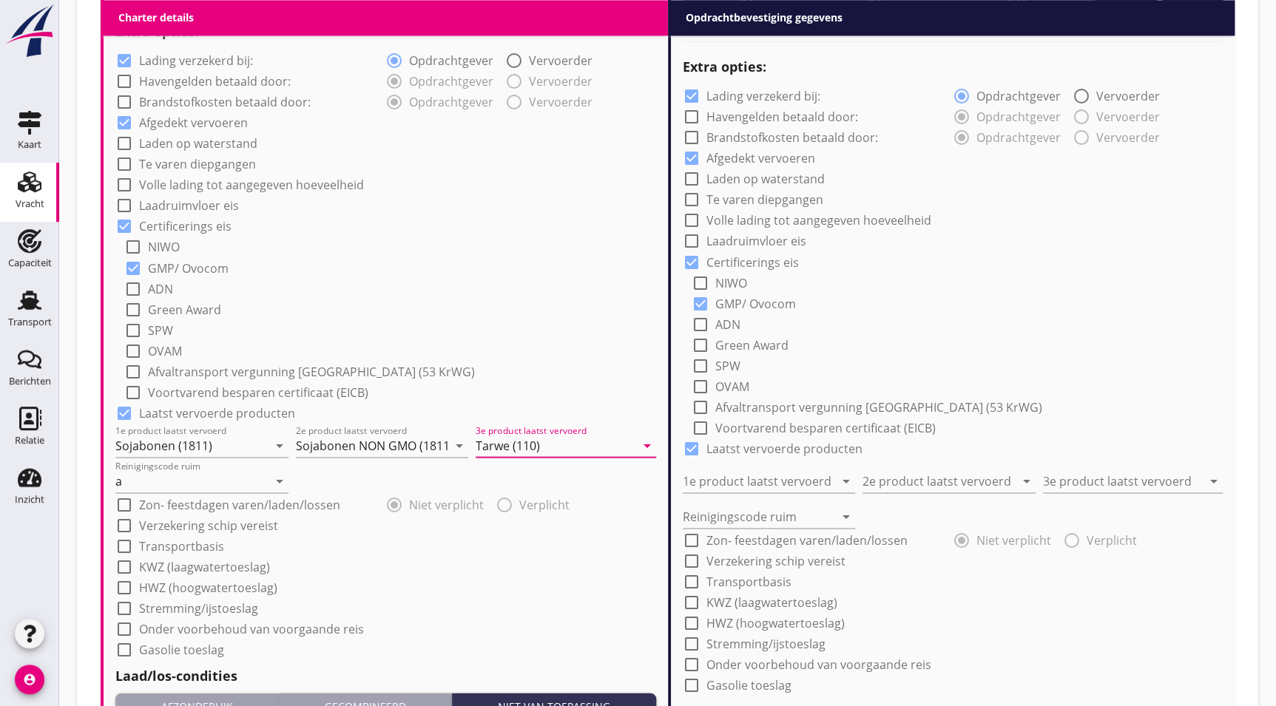
type input "Tarwe (110)"
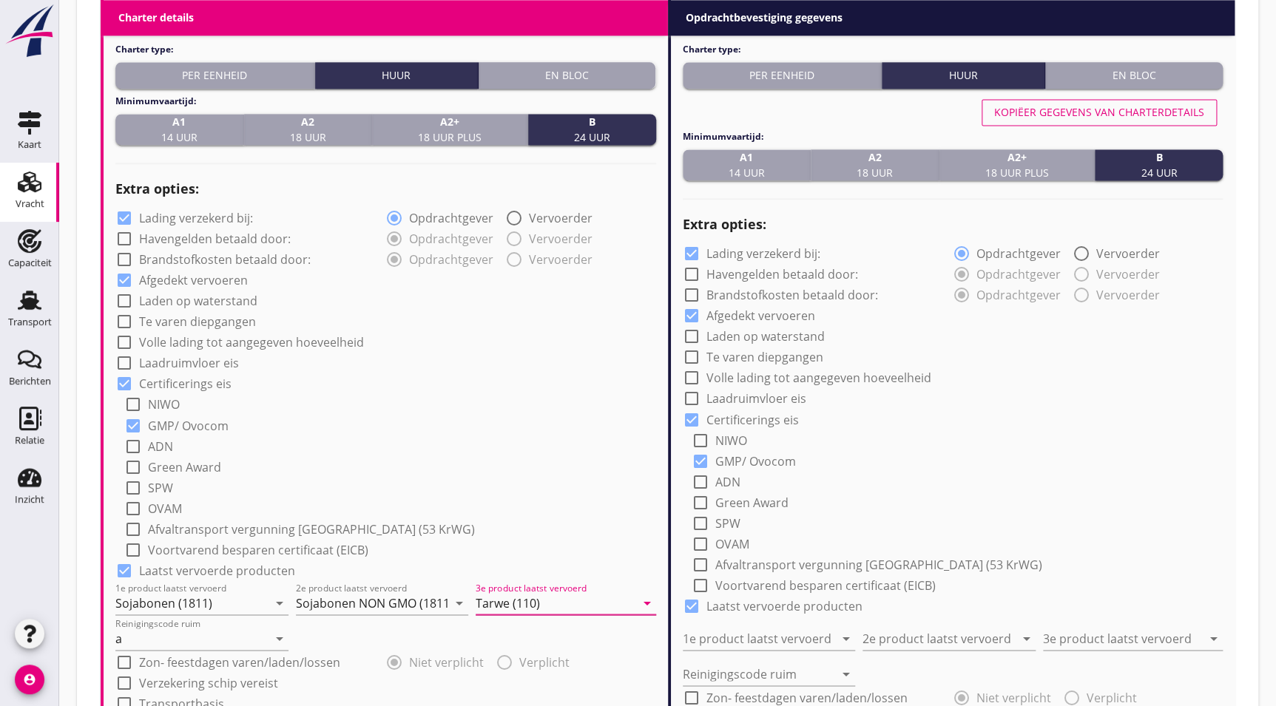
scroll to position [988, 0]
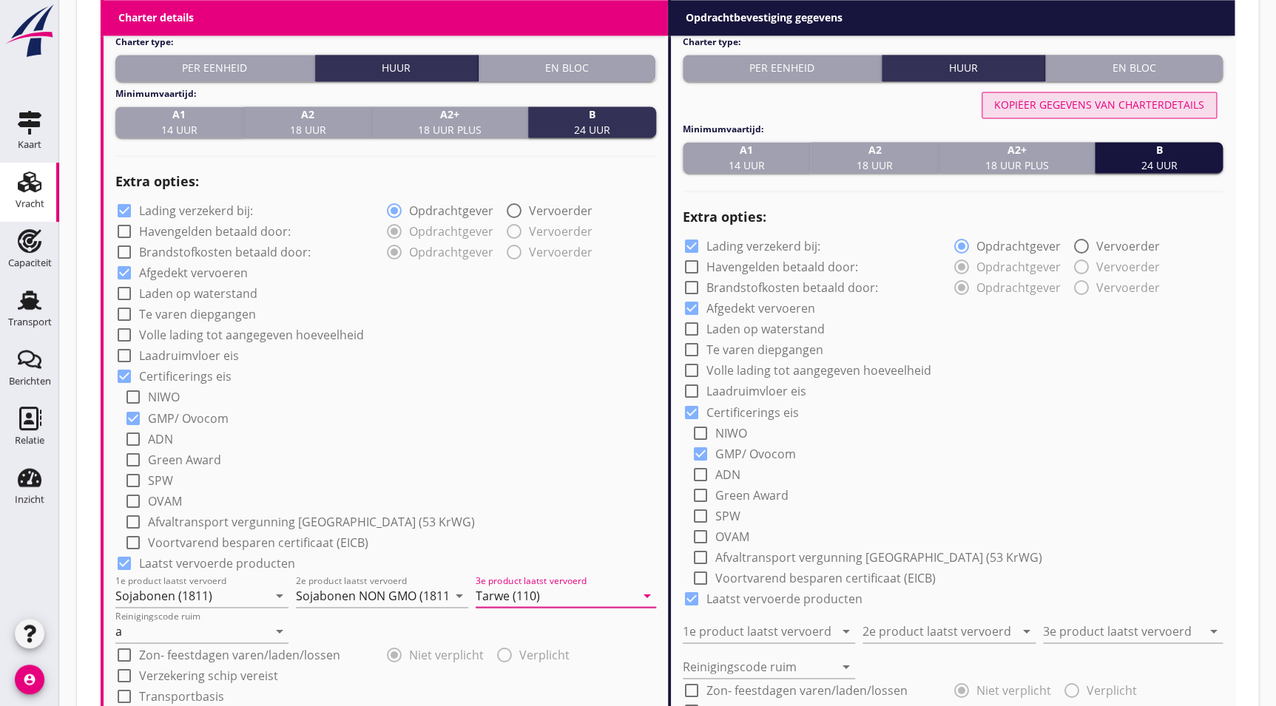
click at [1089, 101] on div "Kopiëer gegevens van charterdetails" at bounding box center [1099, 105] width 210 height 16
type input "Sojabonen (1811)"
type input "Sojabonen NON GMO (1811)"
type input "Tarwe (110)"
type input "a"
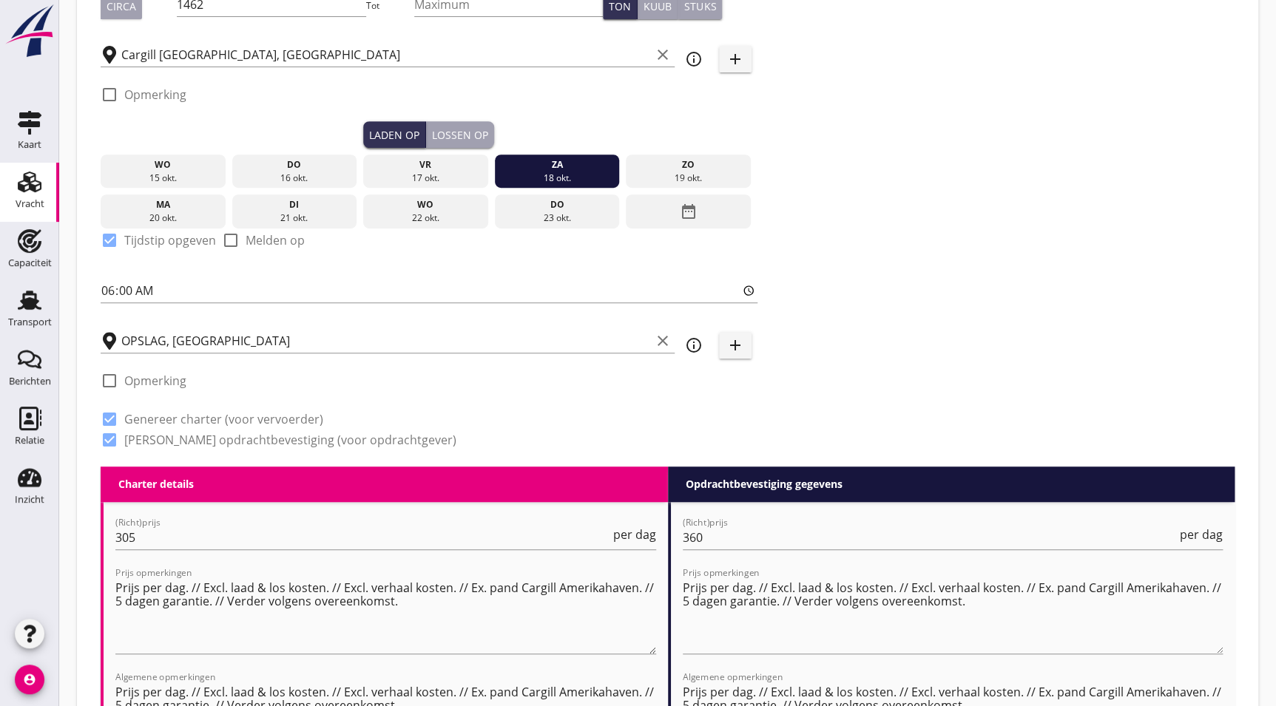
scroll to position [262, 0]
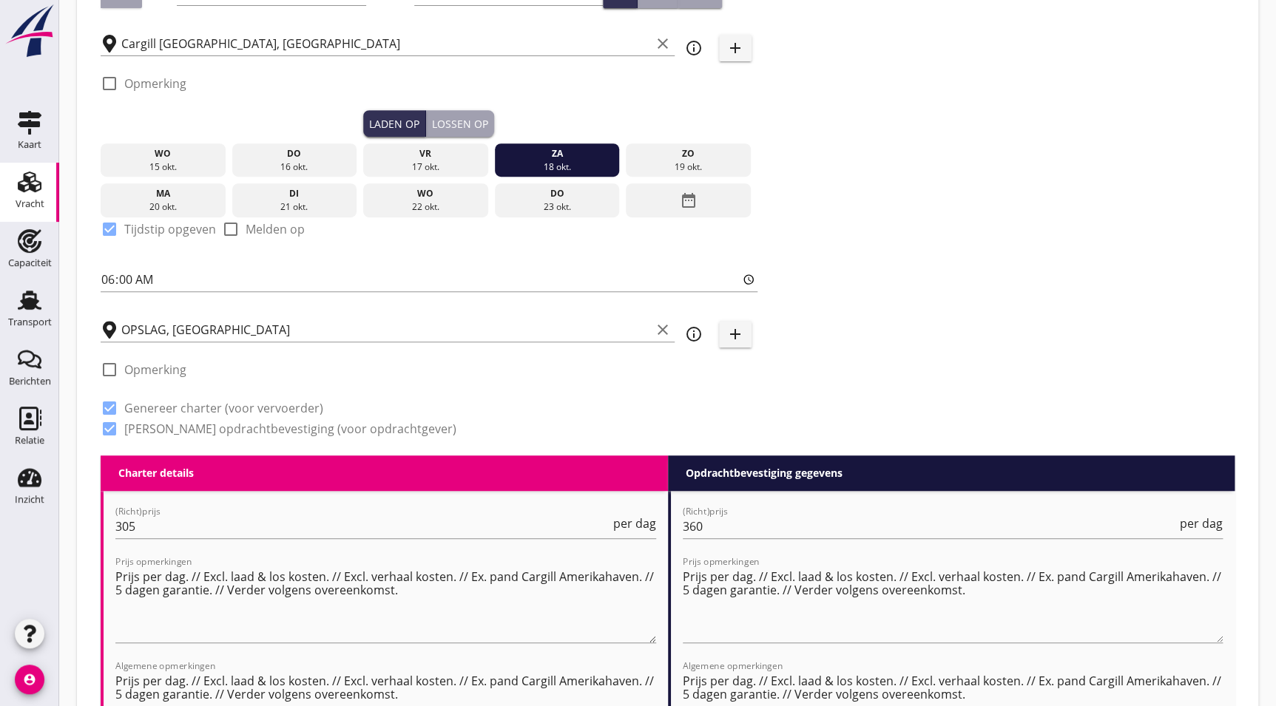
click at [1106, 102] on div "Zoeken op opdrachtgever... CARGILL B.V. clear arrow_drop_down add (inkoop) refe…" at bounding box center [668, 140] width 1146 height 631
drag, startPoint x: 918, startPoint y: 164, endPoint x: 921, endPoint y: 194, distance: 30.5
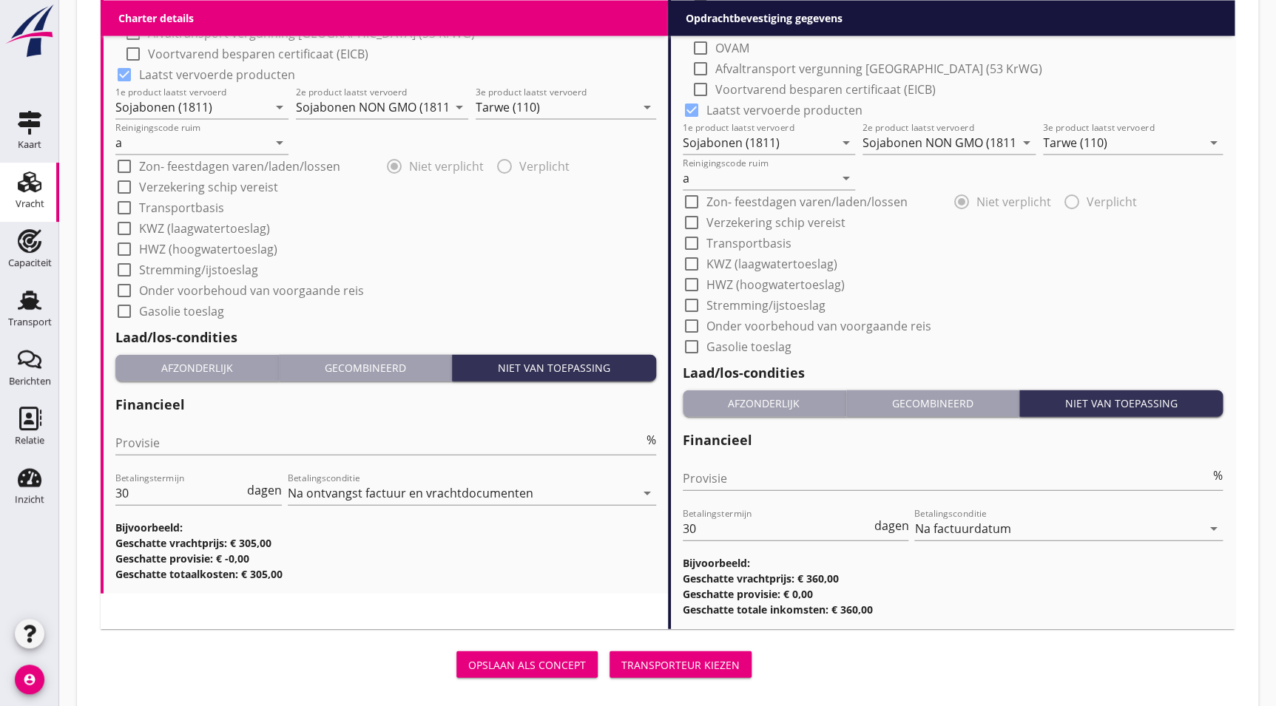
scroll to position [1499, 0]
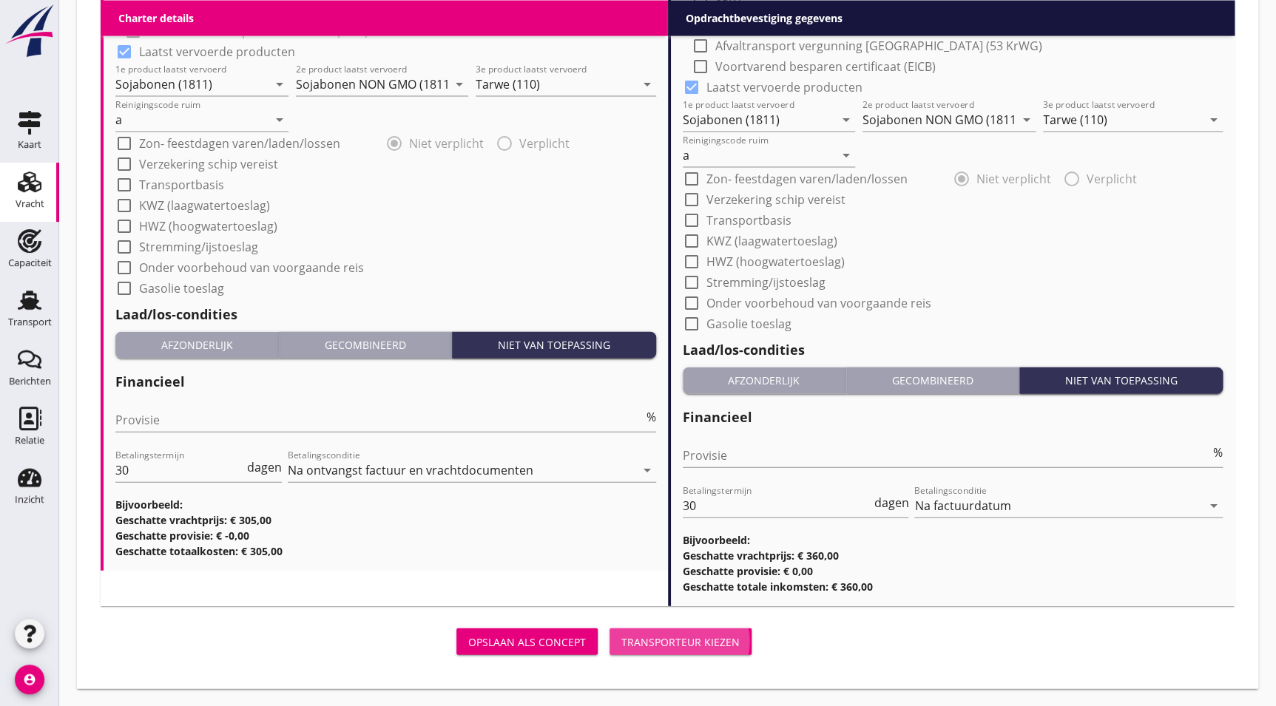
click at [717, 641] on div "Transporteur kiezen" at bounding box center [680, 643] width 118 height 16
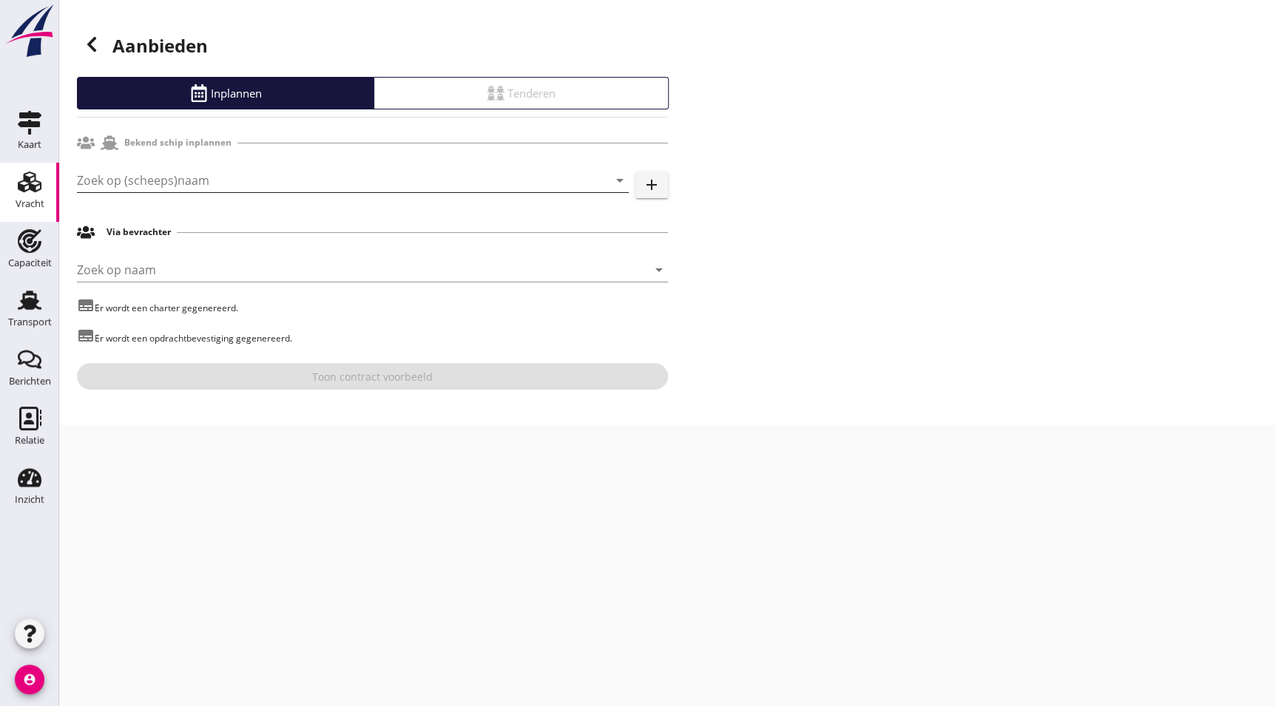
click at [168, 180] on input "Zoek op (scheeps)naam" at bounding box center [332, 181] width 510 height 24
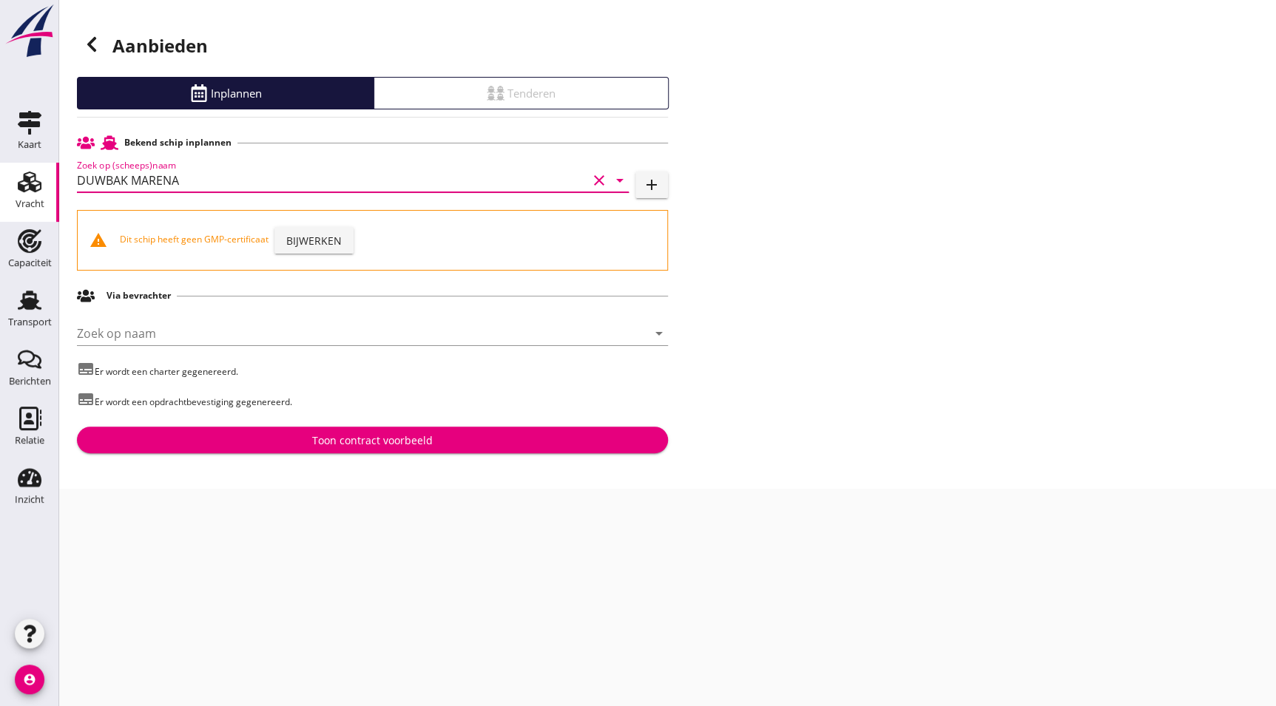
type input "DUWBAK MARENA"
click at [314, 240] on div "Bijwerken" at bounding box center [313, 241] width 55 height 16
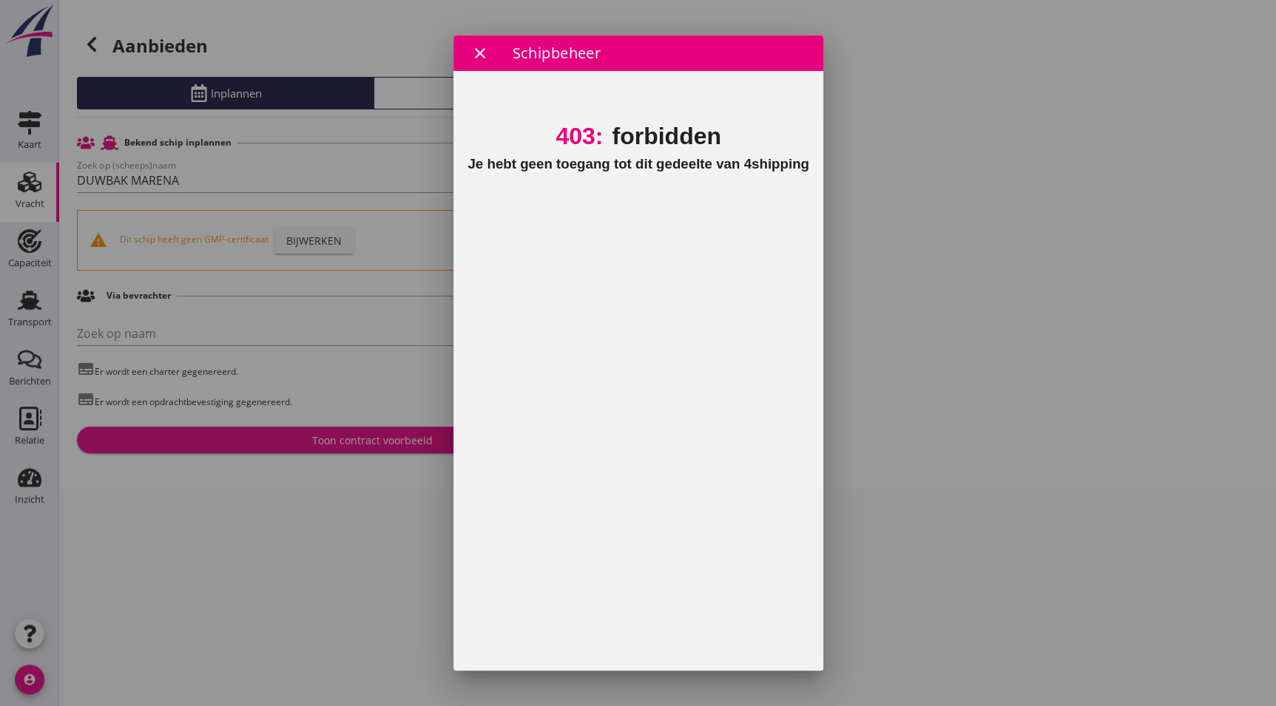
click at [473, 47] on icon "close" at bounding box center [480, 53] width 18 height 18
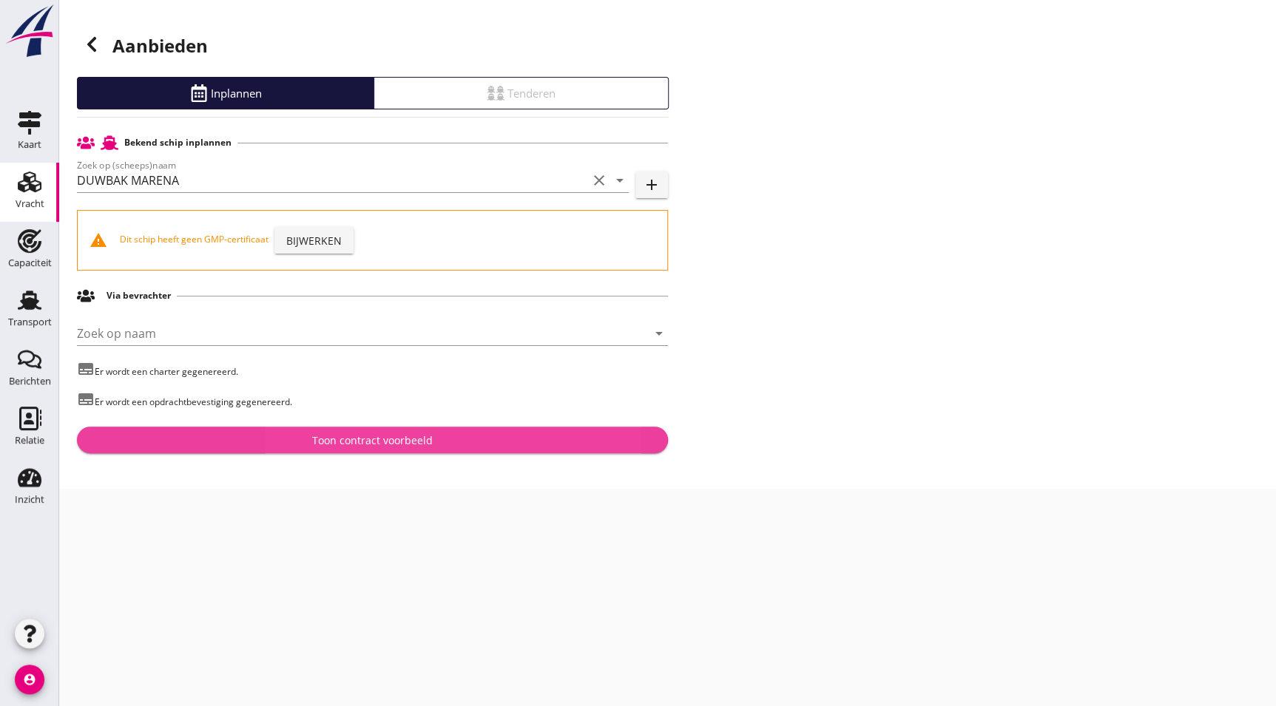
click at [384, 444] on div "Toon contract voorbeeld" at bounding box center [372, 441] width 121 height 16
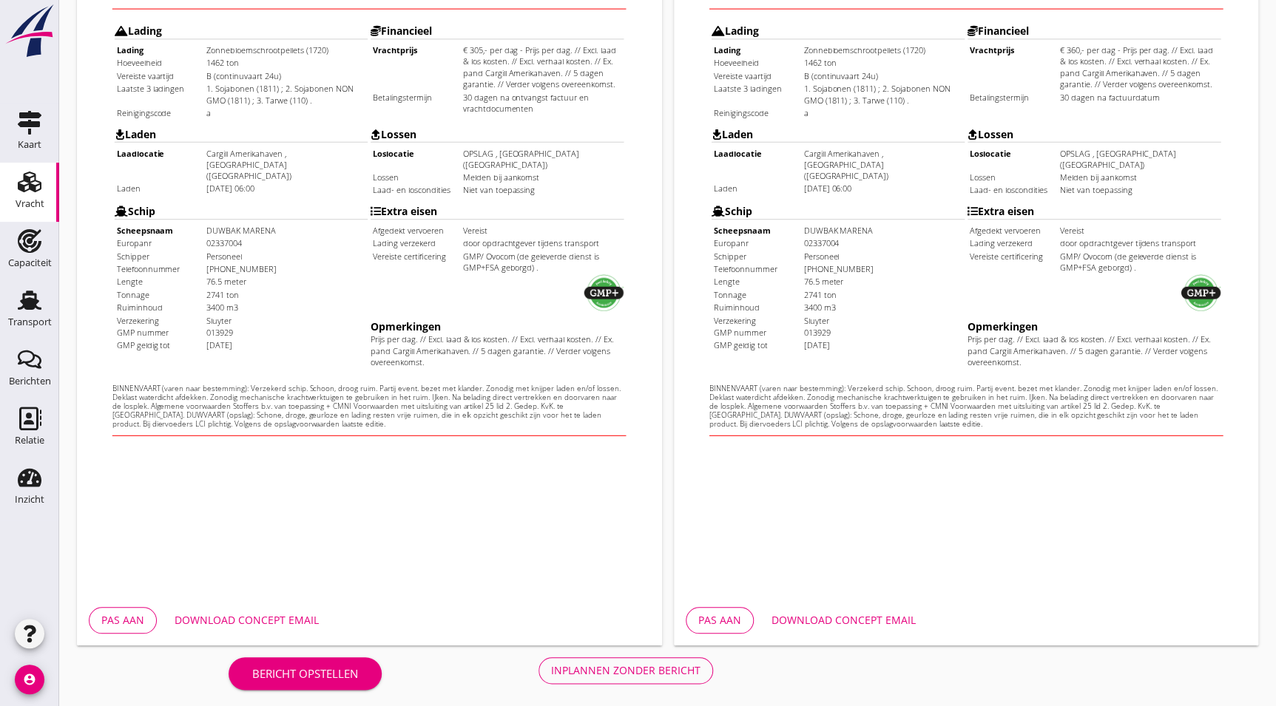
scroll to position [385, 0]
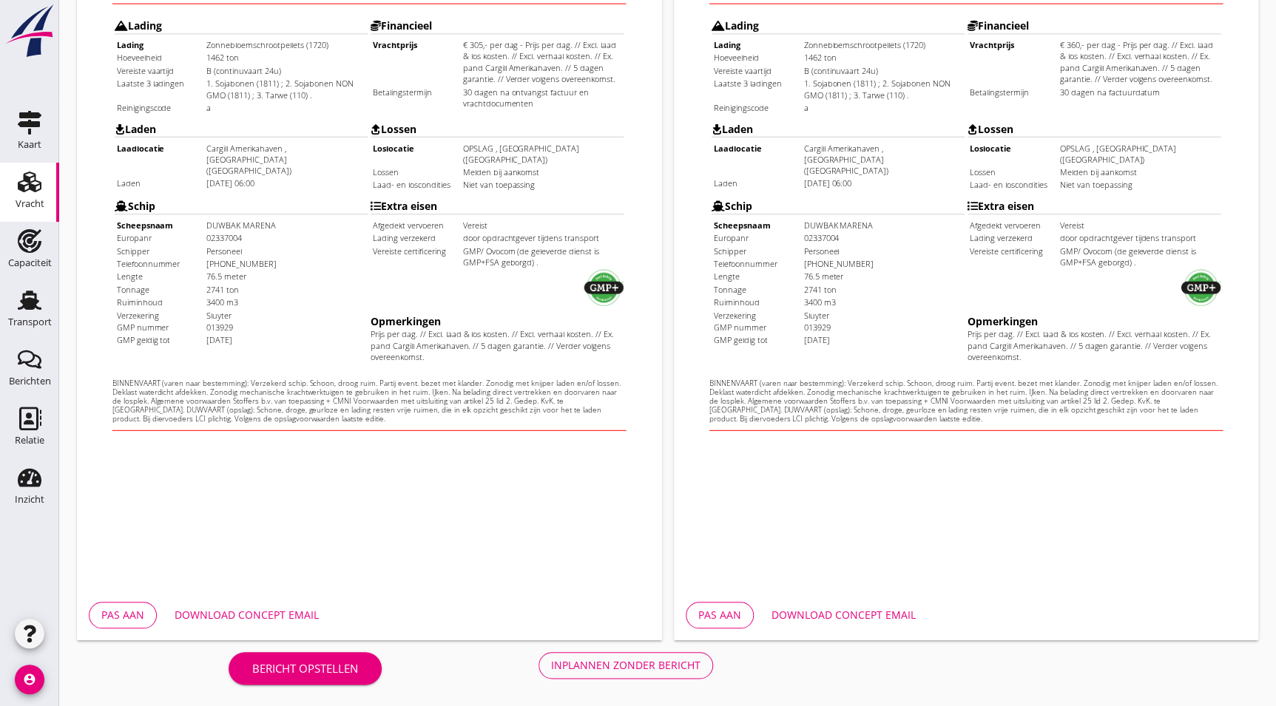
click at [612, 668] on div "Inplannen zonder bericht" at bounding box center [625, 665] width 149 height 16
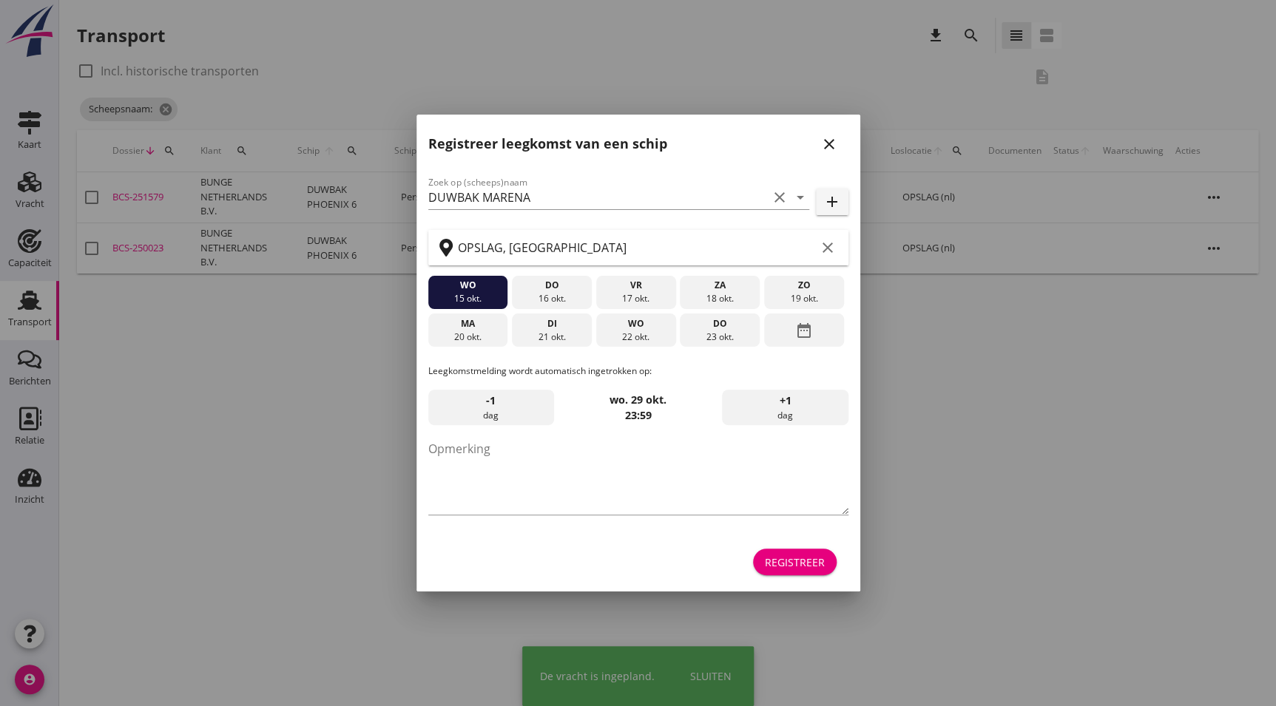
click at [822, 149] on icon "close" at bounding box center [829, 144] width 18 height 18
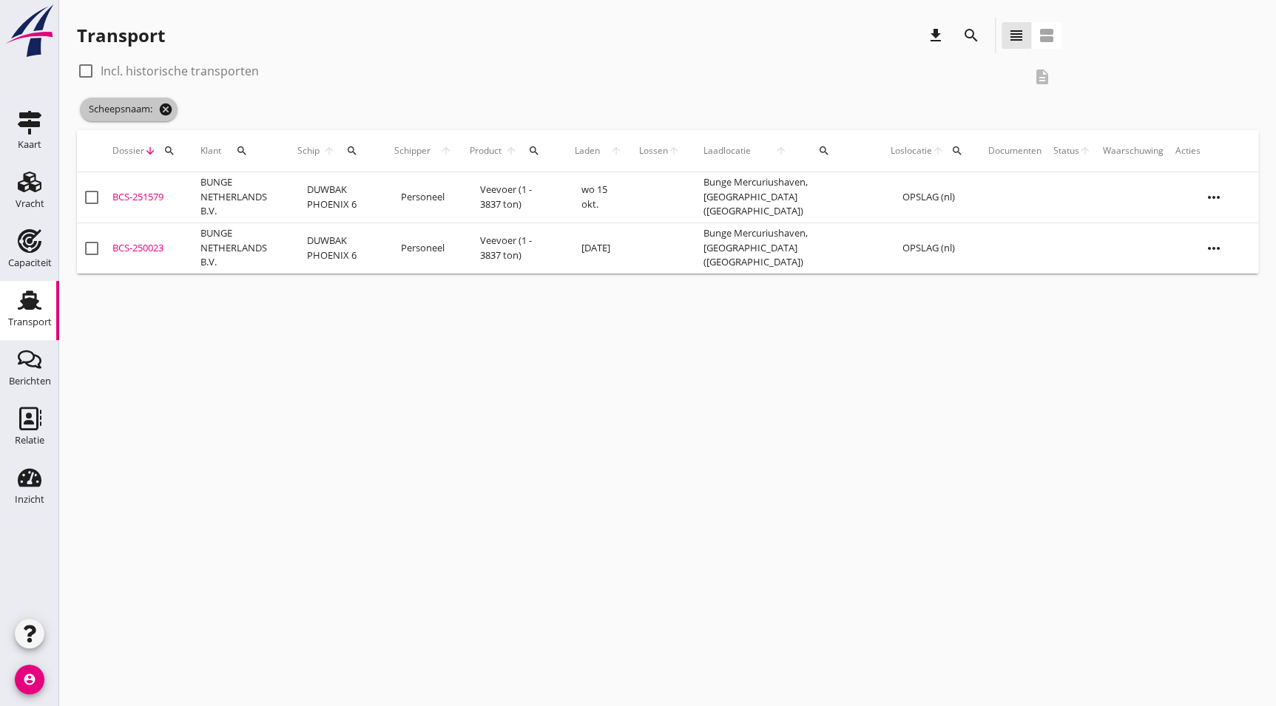
click at [169, 109] on icon "cancel" at bounding box center [165, 109] width 15 height 15
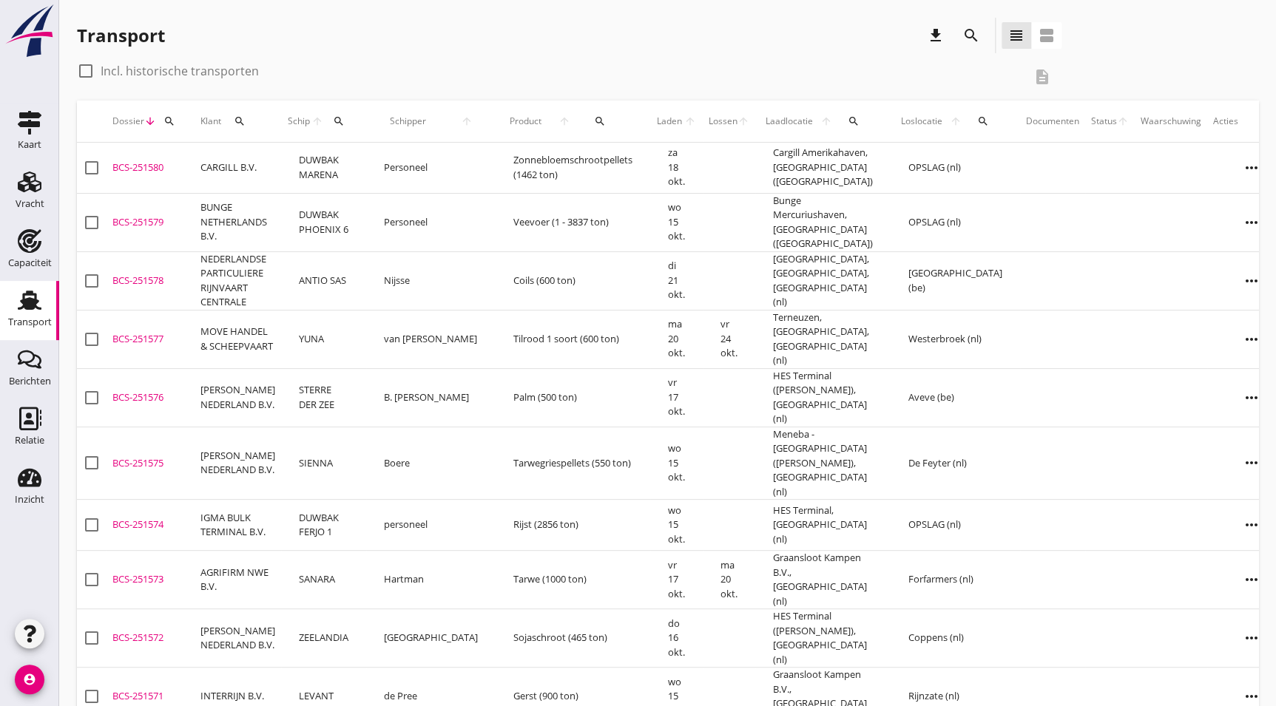
click at [126, 161] on div "BCS-251580" at bounding box center [150, 167] width 76 height 15
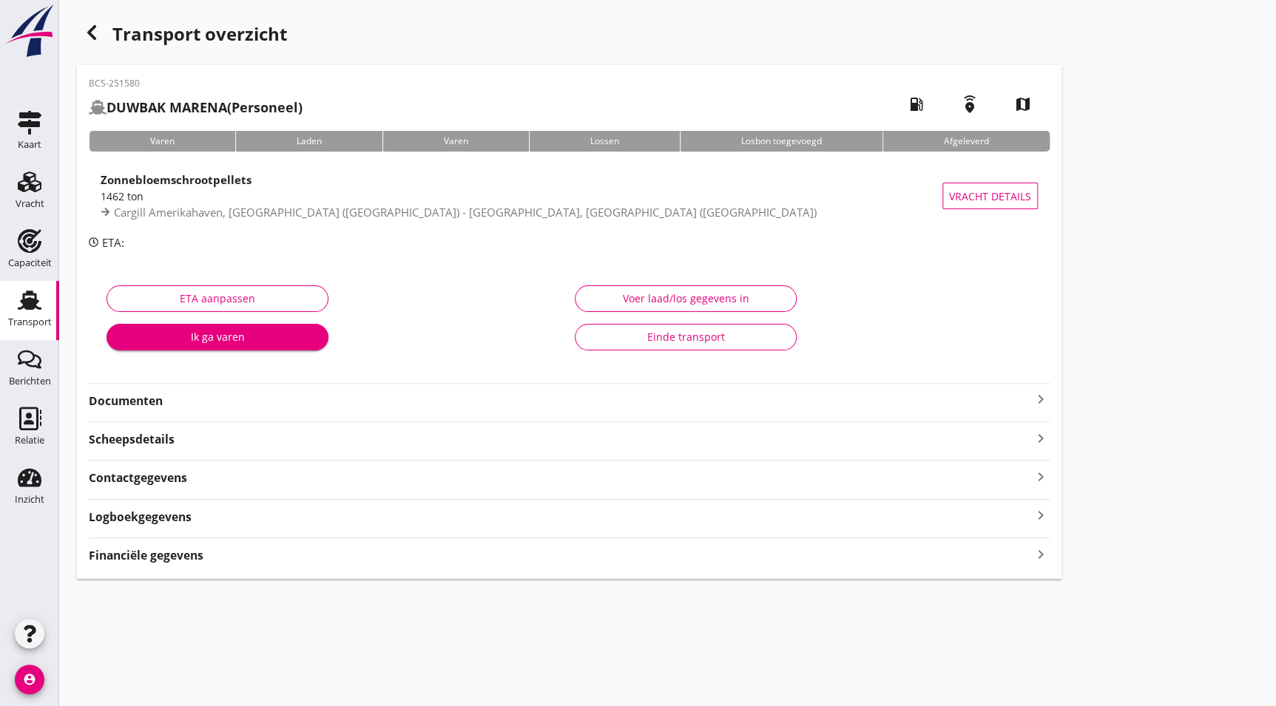
click at [189, 192] on div "1462 ton" at bounding box center [522, 197] width 842 height 16
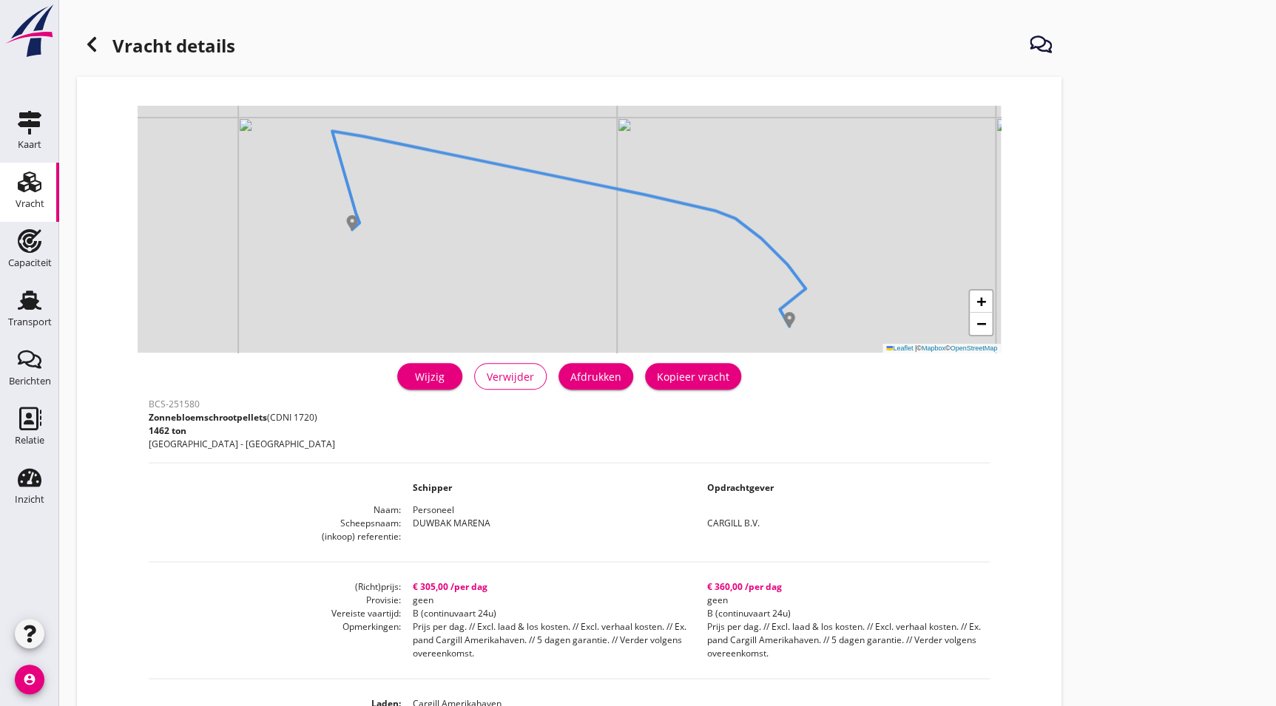
click at [598, 379] on div "Afdrukken" at bounding box center [595, 377] width 51 height 16
click at [96, 49] on icon at bounding box center [92, 44] width 18 height 18
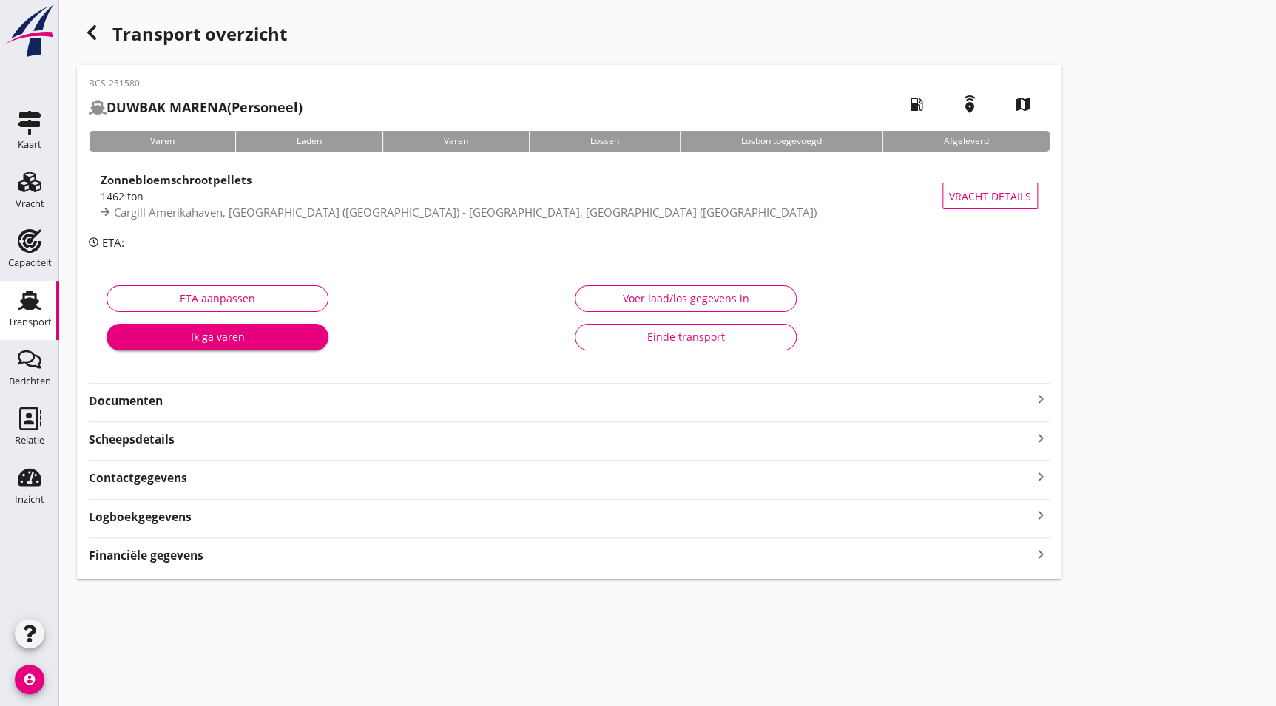
click at [160, 398] on strong "Documenten" at bounding box center [560, 401] width 943 height 17
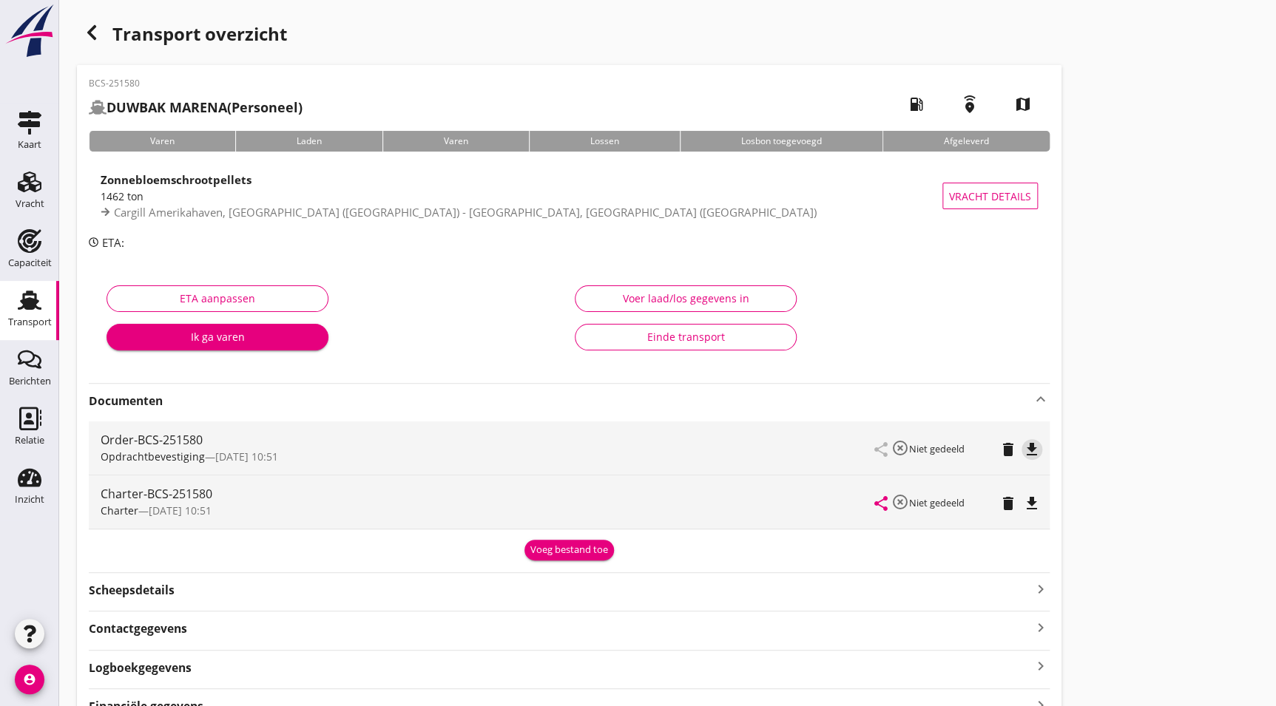
click at [1033, 445] on icon "file_download" at bounding box center [1032, 450] width 18 height 18
click at [1023, 501] on icon "file_download" at bounding box center [1032, 504] width 18 height 18
click at [32, 302] on use at bounding box center [30, 300] width 24 height 19
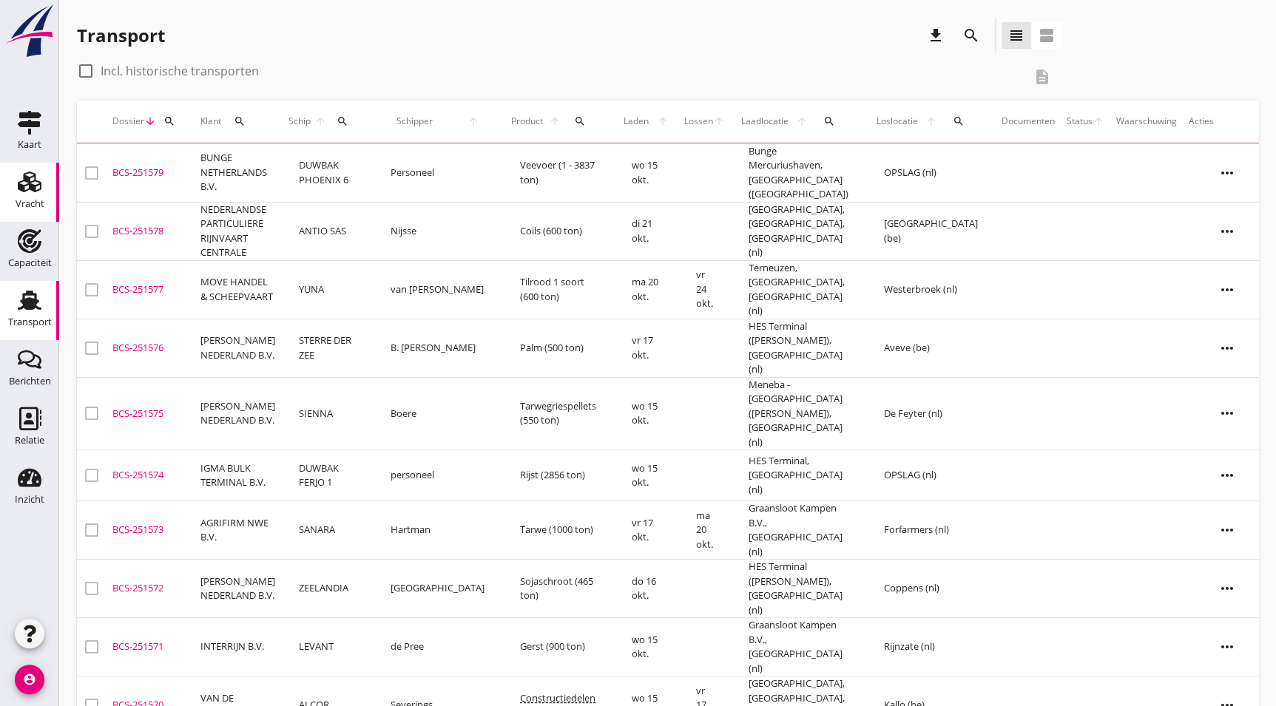
click at [32, 196] on div "Vracht" at bounding box center [30, 204] width 29 height 21
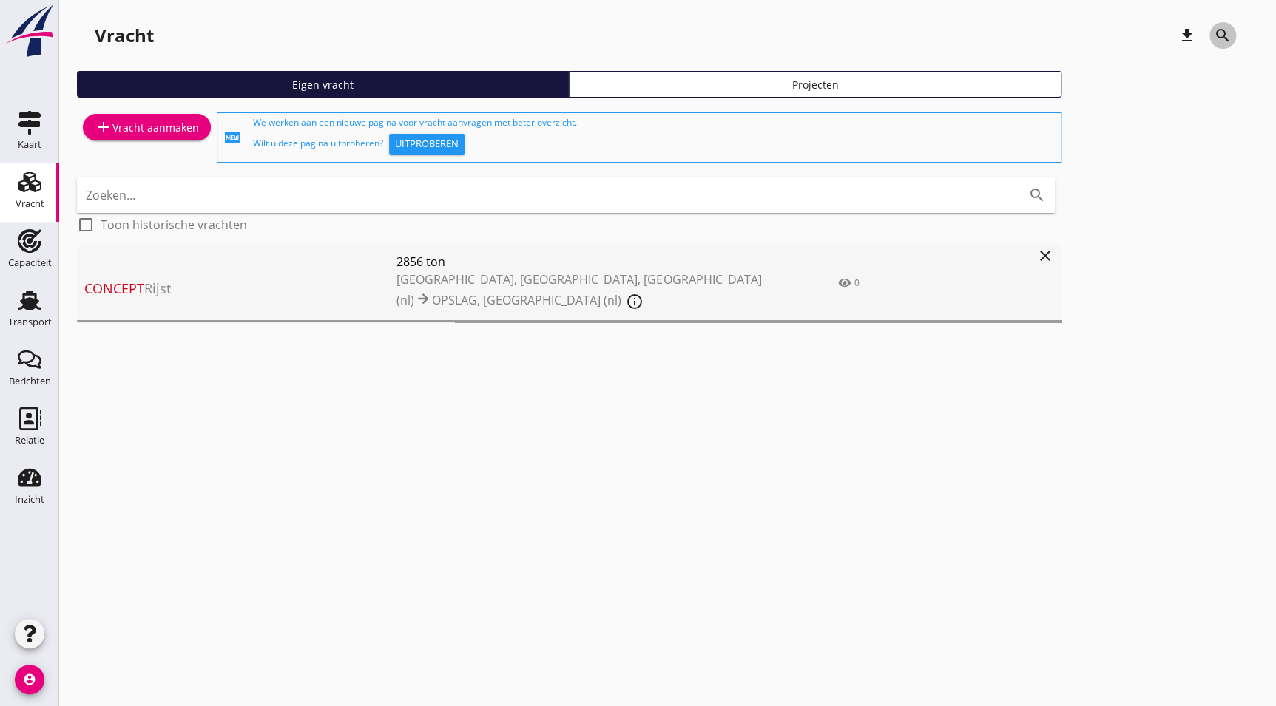
click at [1228, 39] on icon "search" at bounding box center [1223, 36] width 18 height 18
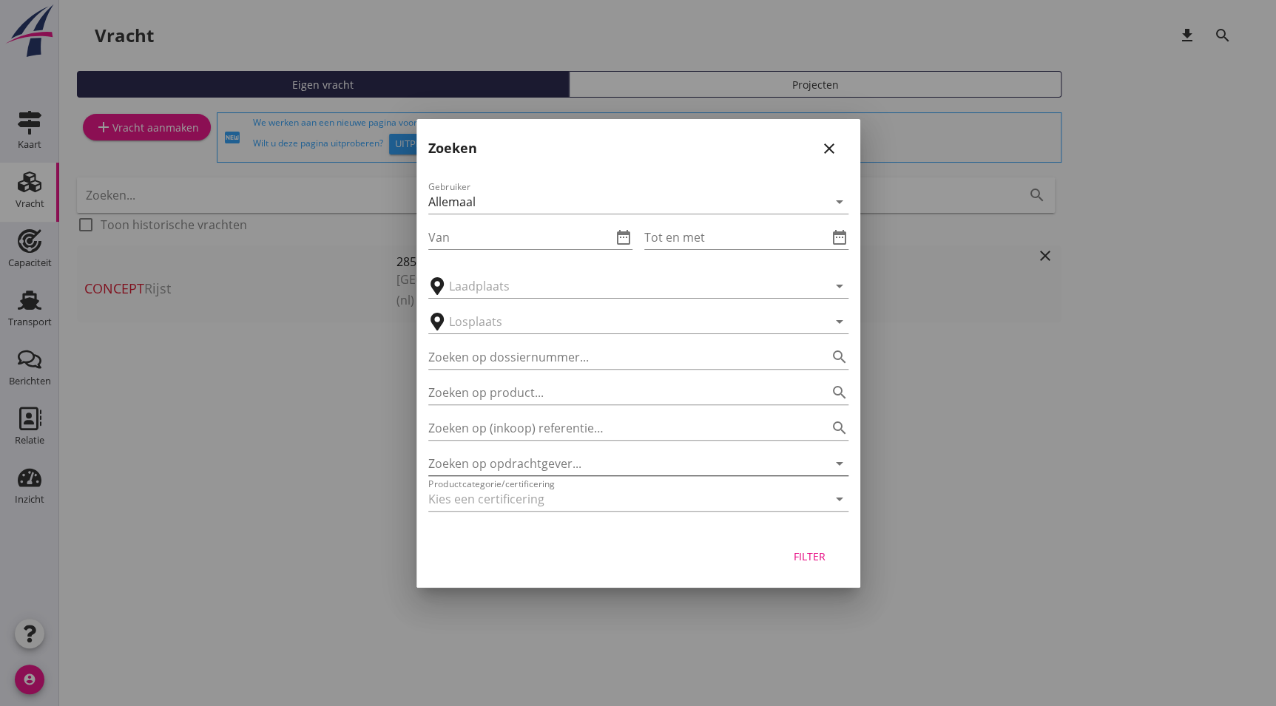
click at [551, 461] on input "Zoeken op opdrachtgever..." at bounding box center [617, 464] width 379 height 24
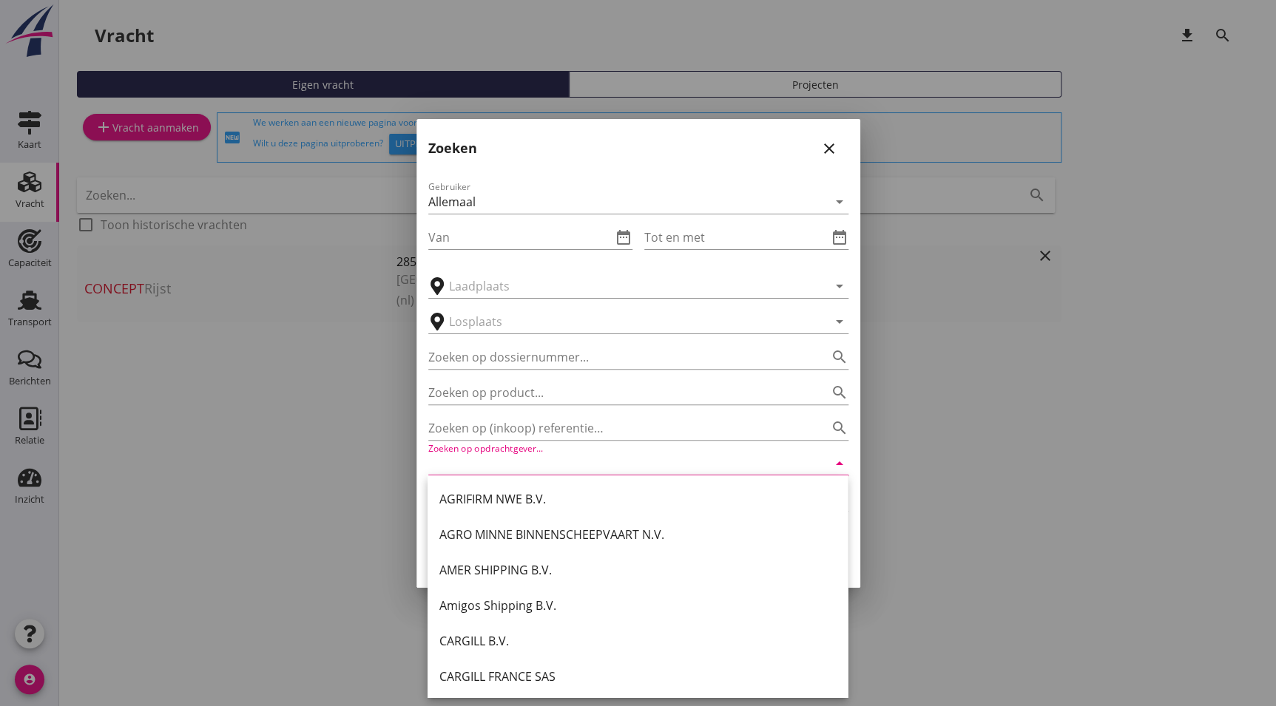
click at [261, 396] on div at bounding box center [638, 353] width 1276 height 706
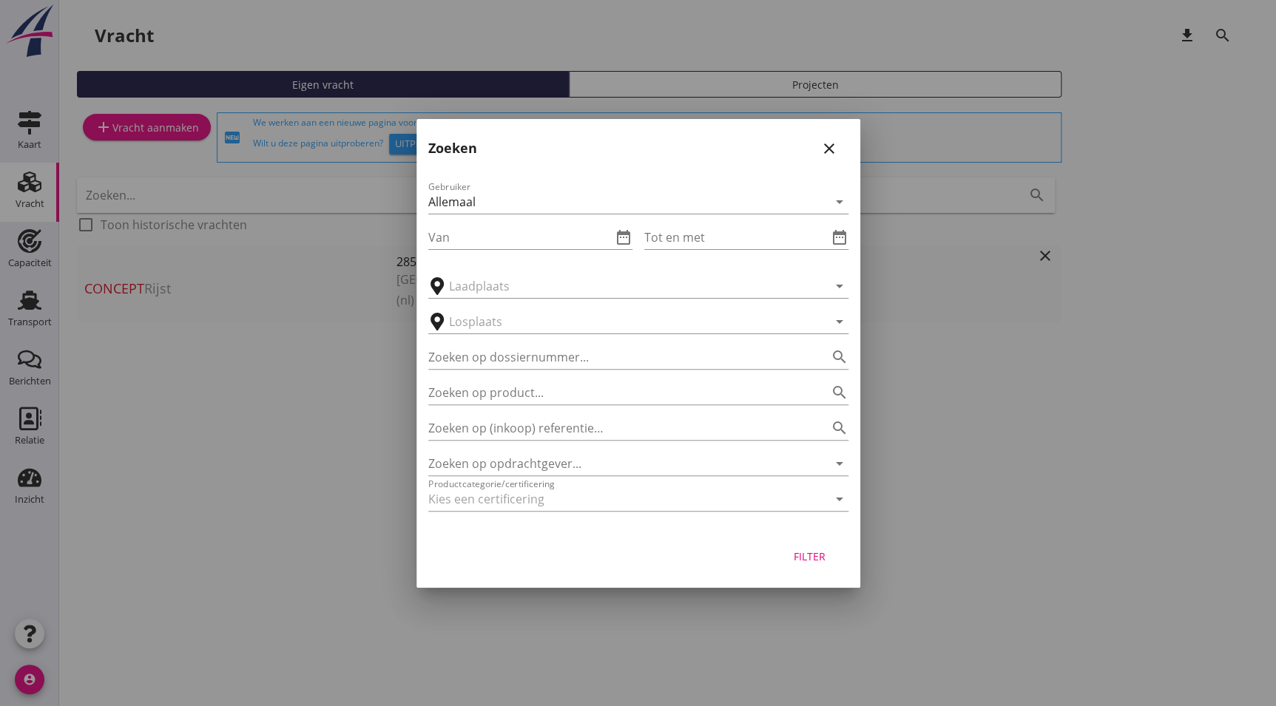
click at [240, 484] on div at bounding box center [638, 353] width 1276 height 706
click at [828, 148] on icon "close" at bounding box center [829, 149] width 18 height 18
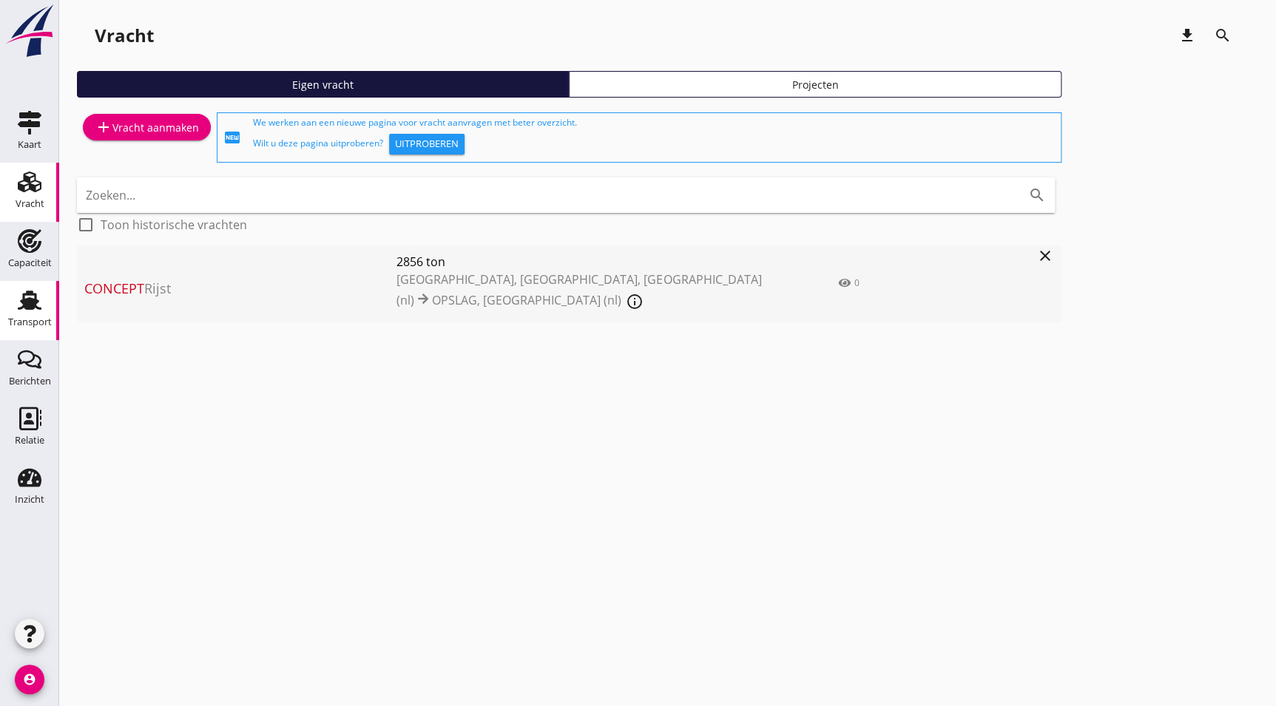
click at [8, 328] on div "Transport" at bounding box center [30, 322] width 44 height 21
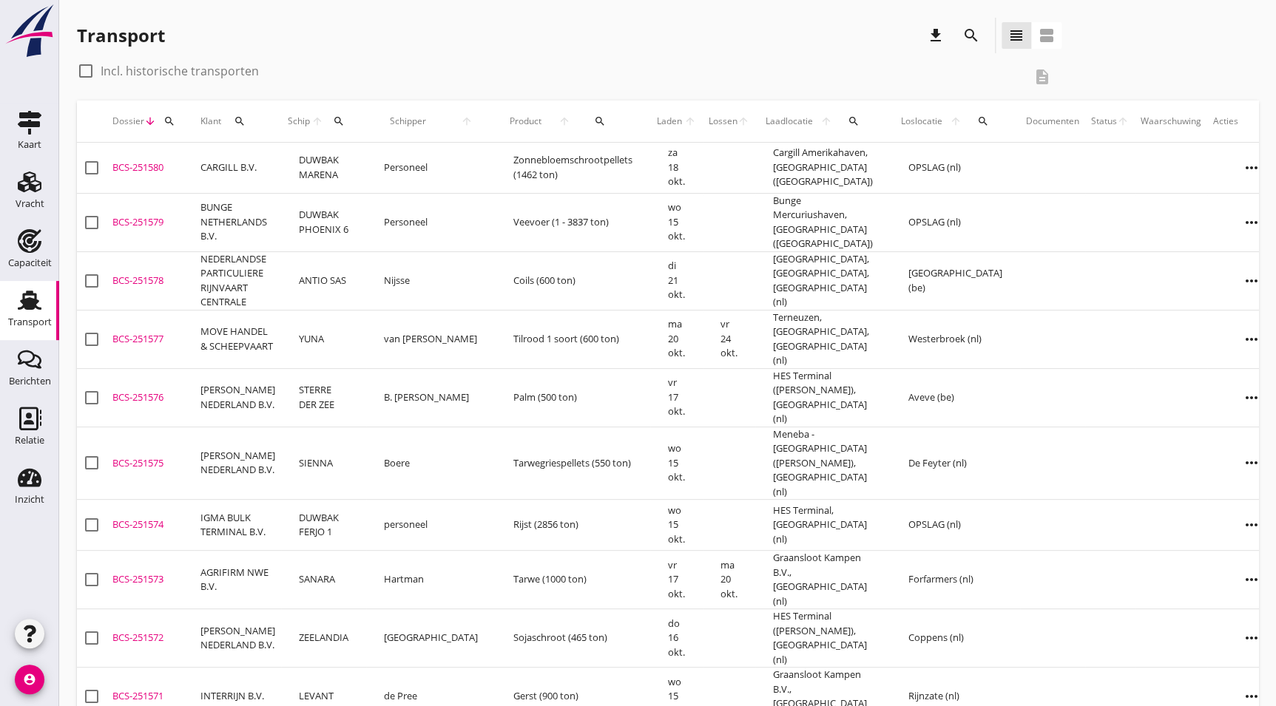
click at [964, 23] on button "search" at bounding box center [971, 35] width 27 height 27
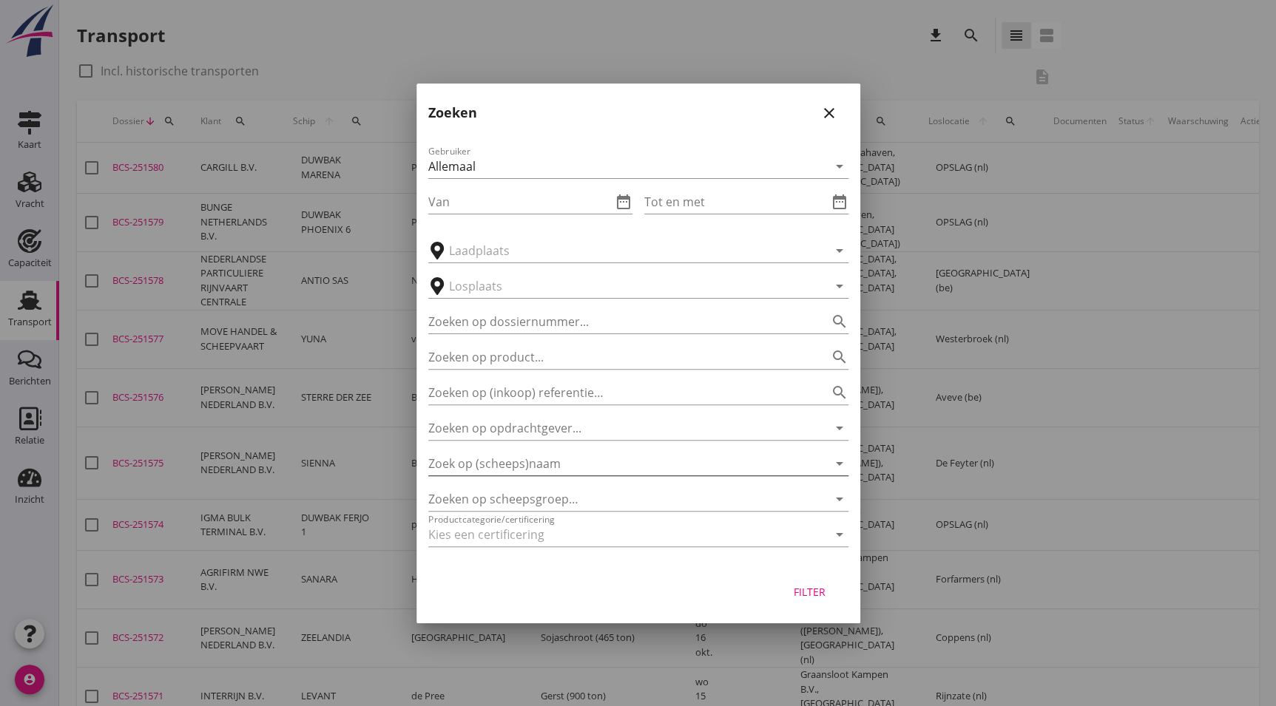
click at [529, 466] on input "Zoek op (scheeps)naam" at bounding box center [617, 464] width 379 height 24
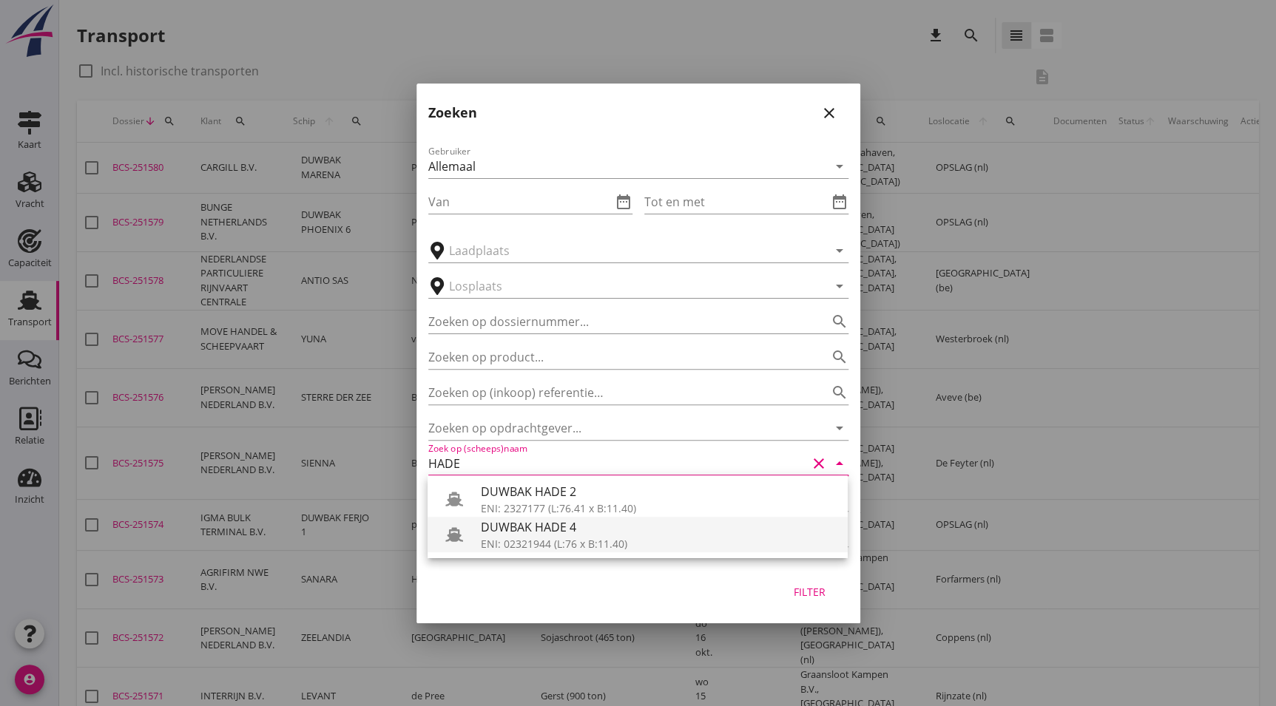
click at [549, 530] on div "DUWBAK HADE 4" at bounding box center [658, 527] width 355 height 18
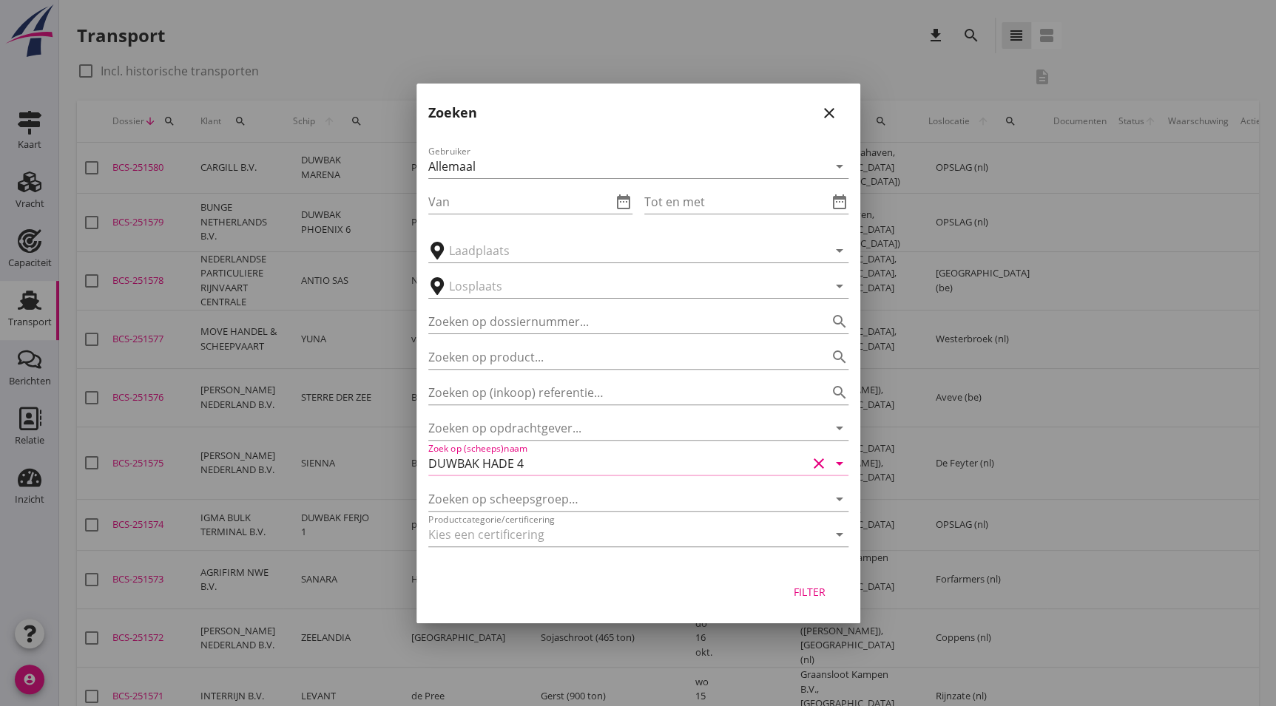
click at [808, 595] on div "Filter" at bounding box center [809, 592] width 41 height 16
type input "DUWBAK HADE 4"
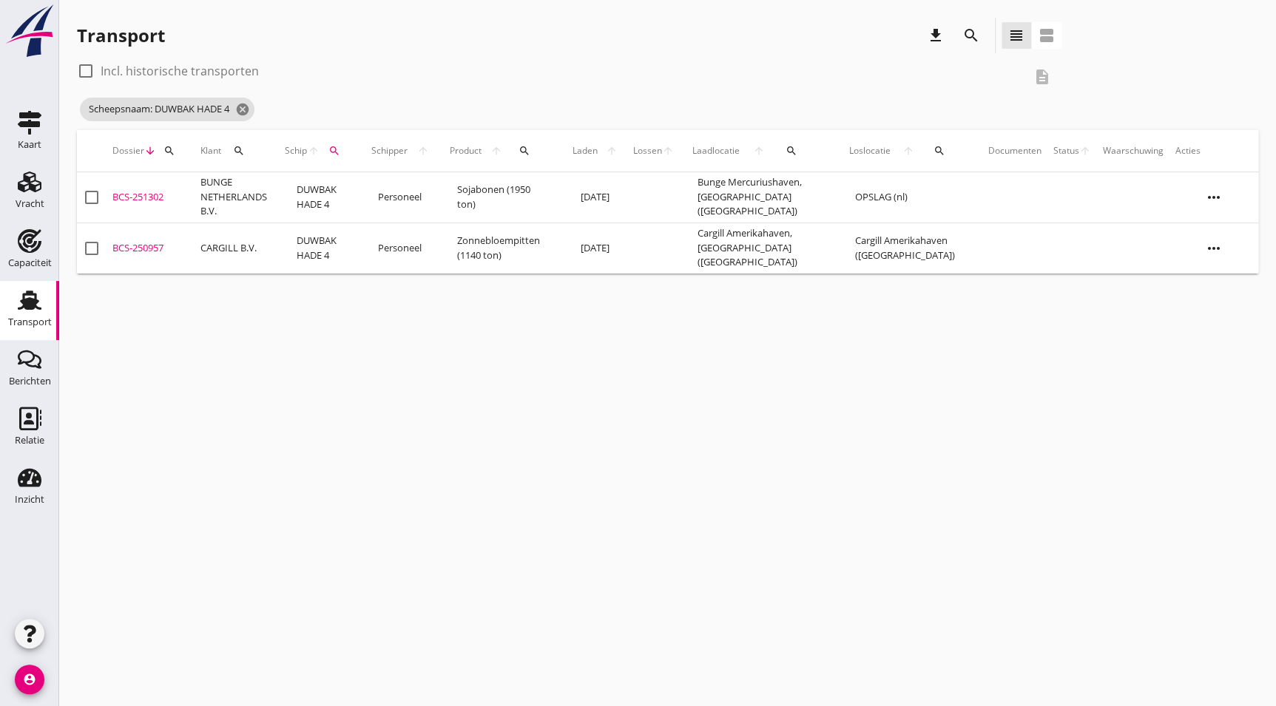
click at [143, 200] on div "BCS-251302" at bounding box center [150, 197] width 76 height 15
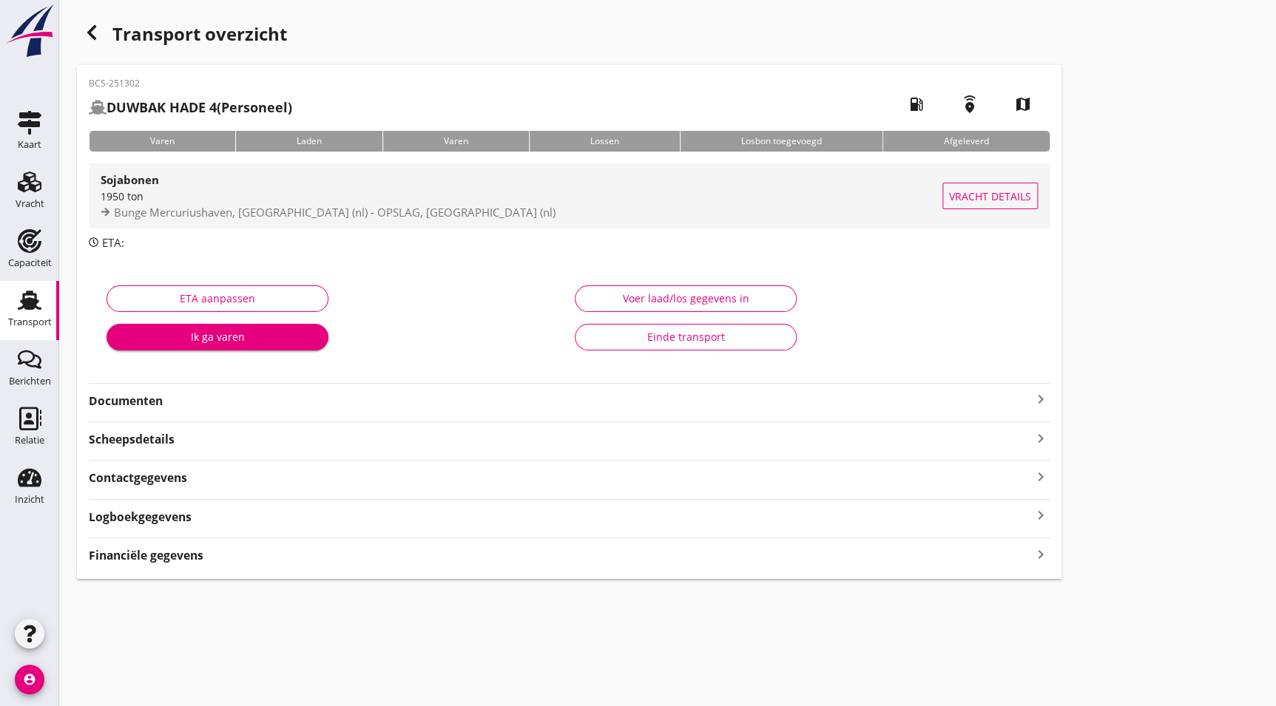
click at [186, 210] on span "Bunge Mercuriushaven, [GEOGRAPHIC_DATA] (nl) - OPSLAG, [GEOGRAPHIC_DATA] (nl)" at bounding box center [334, 212] width 441 height 15
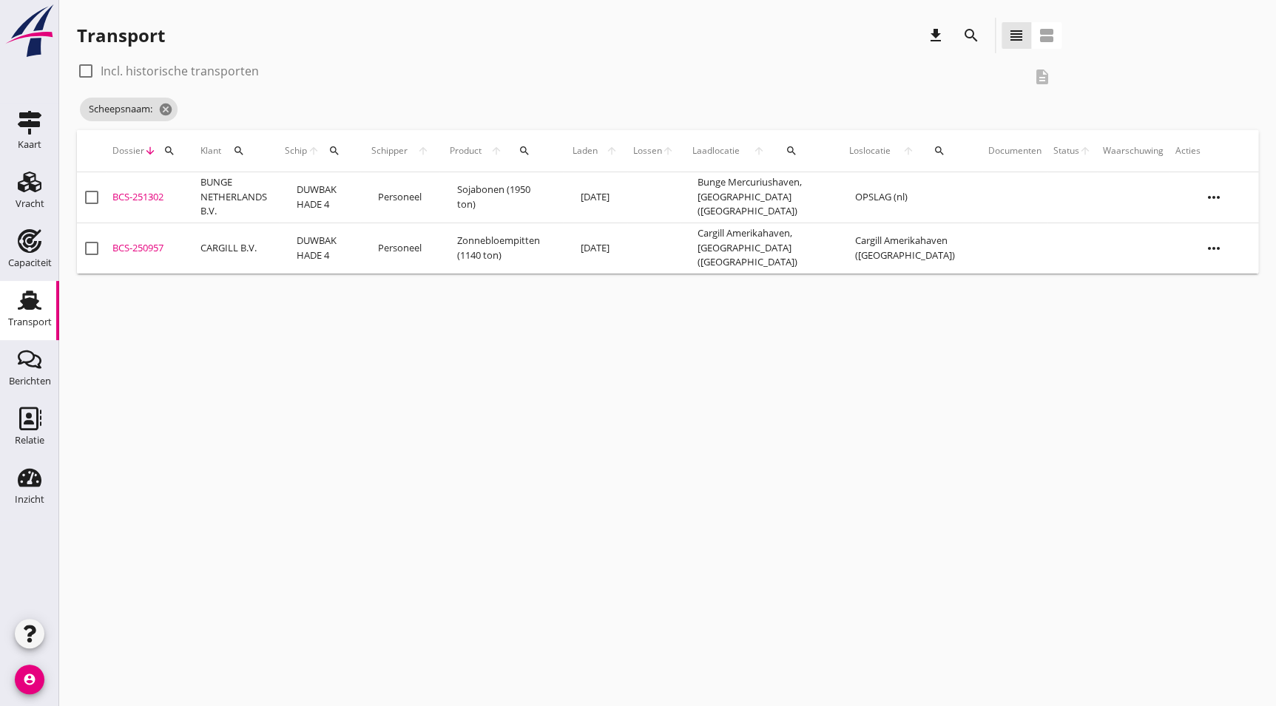
click at [173, 260] on td "BCS-250957 upload_file Drop hier uw bestand om het aan het dossier toe te voegen" at bounding box center [150, 248] width 88 height 51
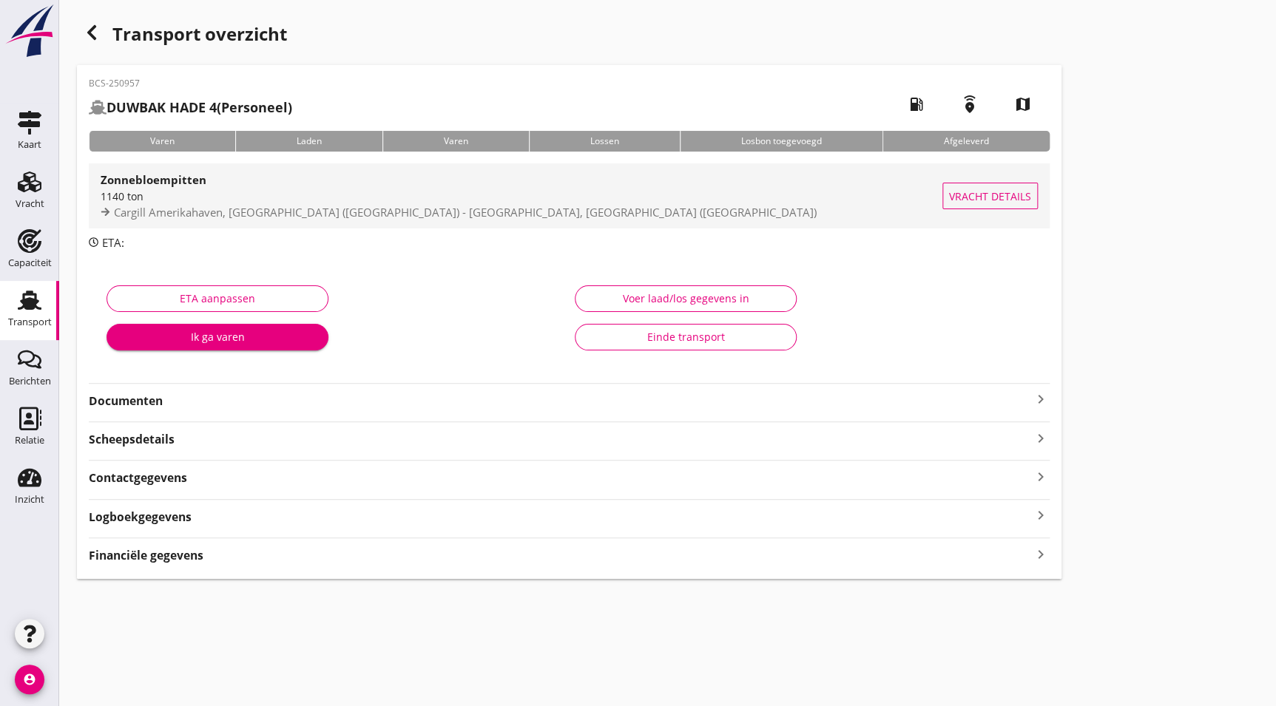
click at [195, 209] on span "Cargill Amerikahaven, [GEOGRAPHIC_DATA] ([GEOGRAPHIC_DATA]) - [GEOGRAPHIC_DATA]…" at bounding box center [465, 212] width 703 height 15
